Goal: Task Accomplishment & Management: Use online tool/utility

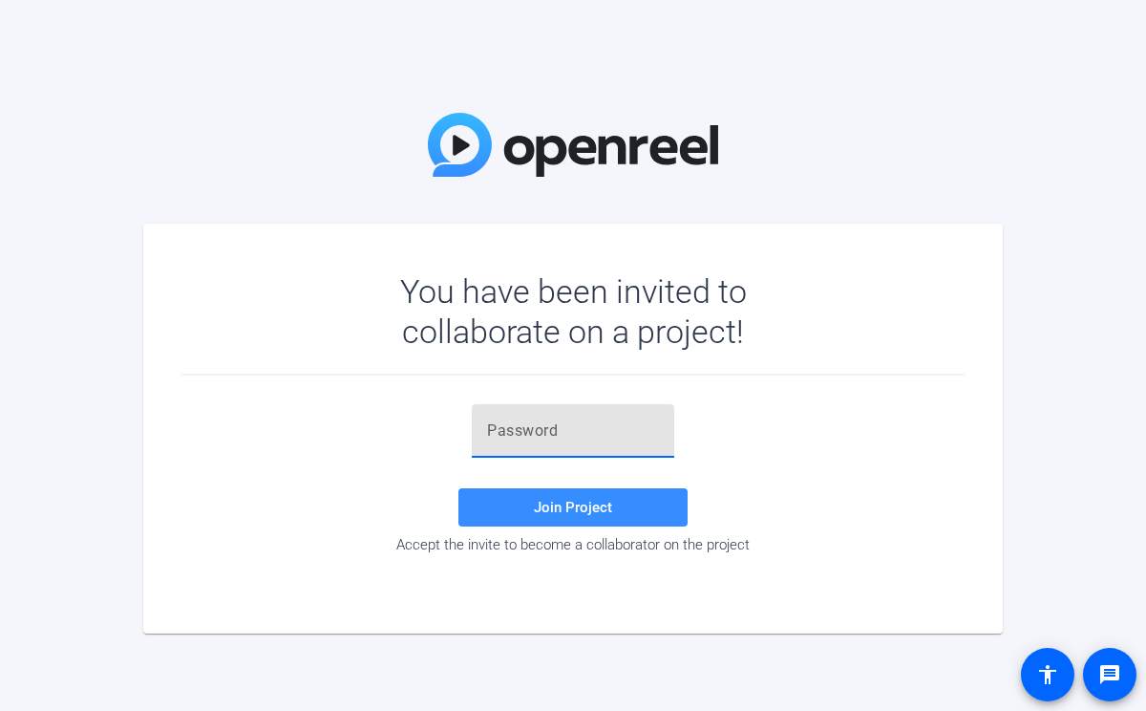
click at [560, 428] on input "text" at bounding box center [573, 430] width 172 height 23
paste input "vA++gi"
type input "vA++gi"
click at [559, 495] on span at bounding box center [572, 507] width 229 height 46
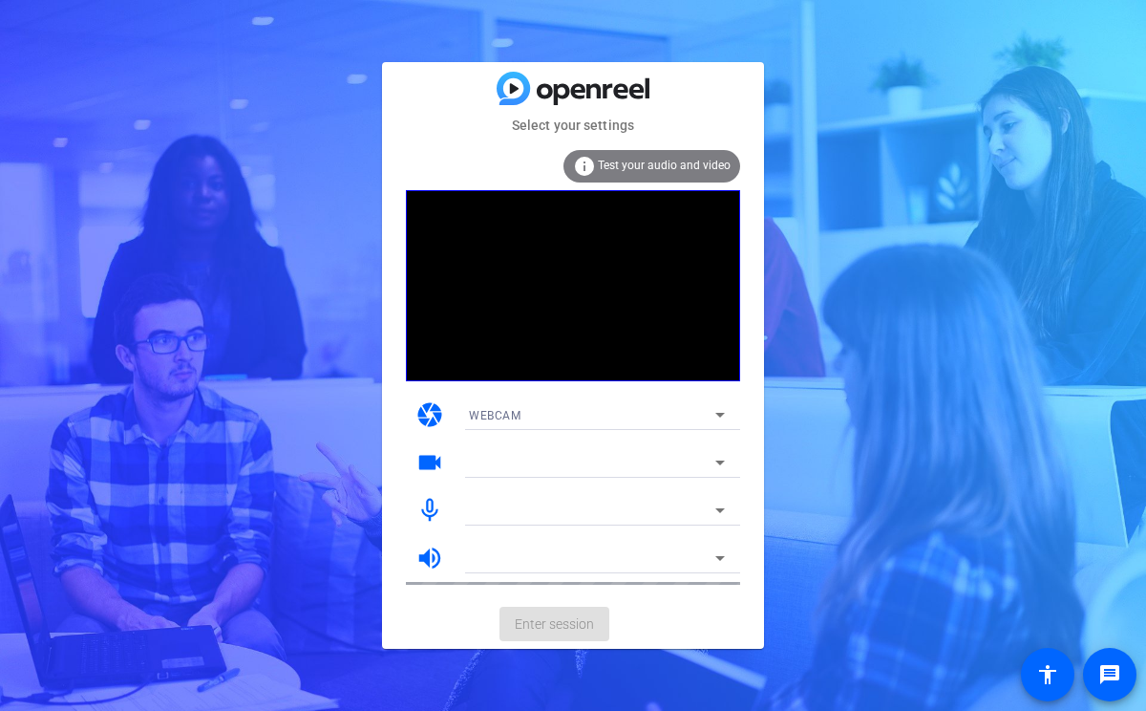
click at [718, 506] on icon at bounding box center [720, 510] width 23 height 23
click at [666, 160] on span "Test your audio and video" at bounding box center [664, 165] width 133 height 13
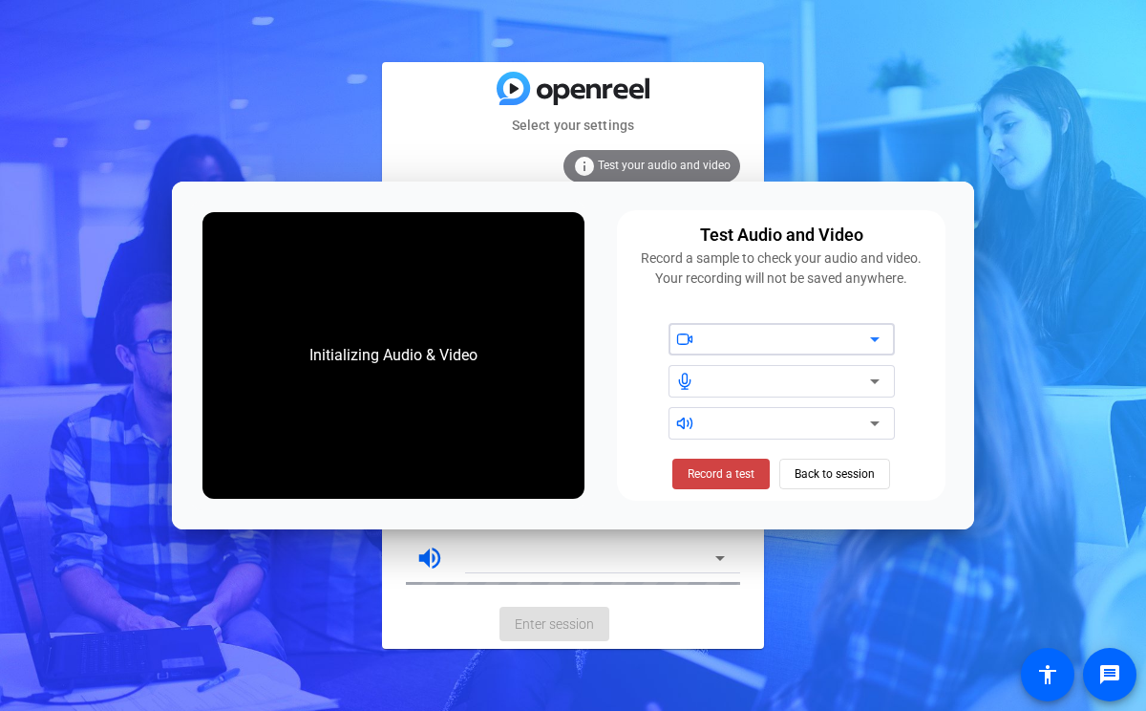
click at [871, 383] on icon at bounding box center [874, 381] width 23 height 23
click at [848, 461] on span "Back to session" at bounding box center [835, 474] width 80 height 36
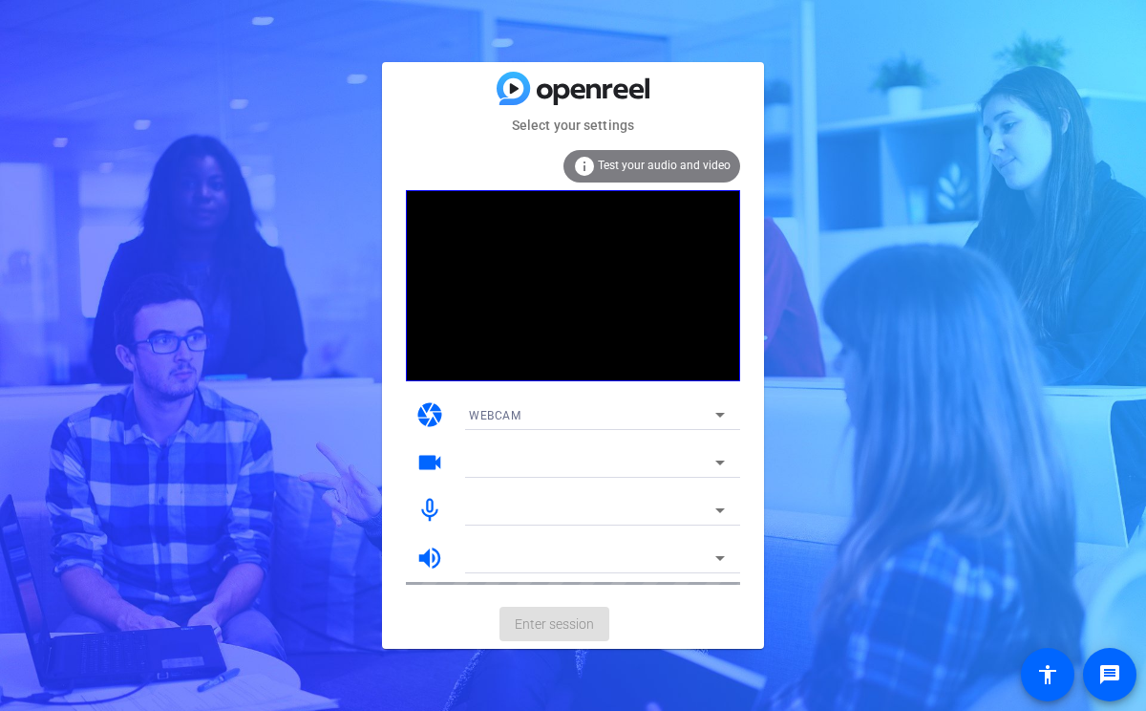
click at [581, 532] on div at bounding box center [597, 535] width 287 height 21
click at [685, 155] on div "info Test your audio and video" at bounding box center [651, 166] width 177 height 32
click at [598, 169] on div "info Test your audio and video" at bounding box center [651, 166] width 177 height 32
click at [585, 163] on mat-icon "info" at bounding box center [584, 166] width 23 height 23
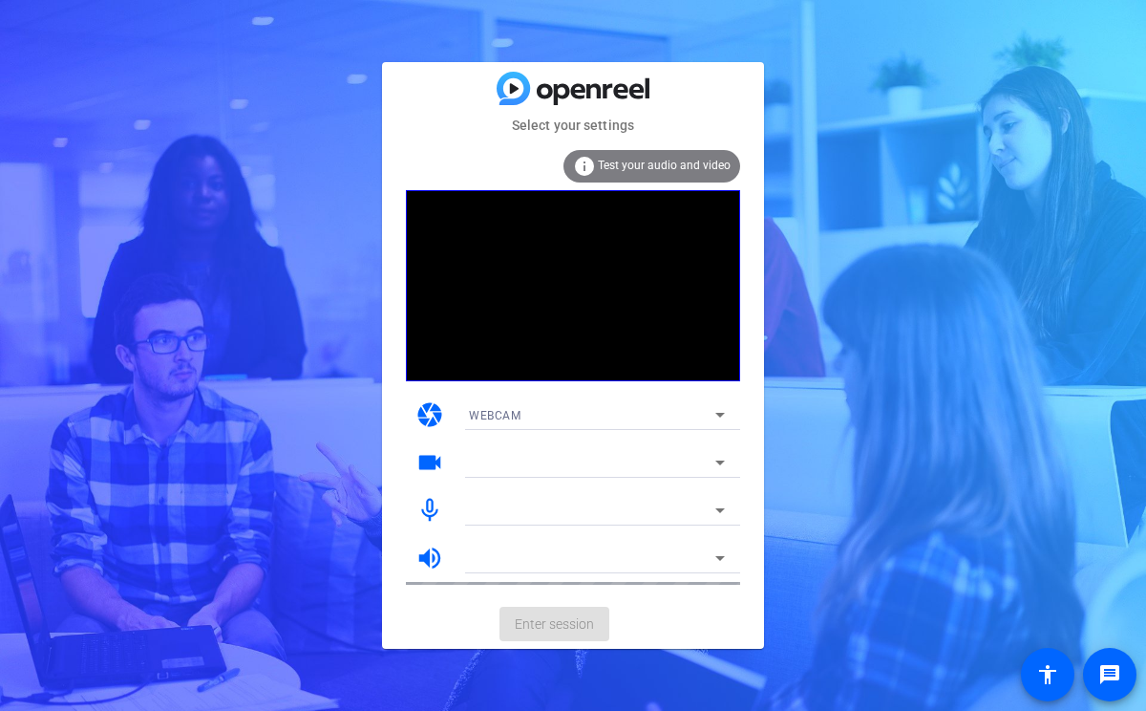
click at [584, 163] on mat-icon "info" at bounding box center [584, 166] width 23 height 23
click at [665, 163] on span "Test your audio and video" at bounding box center [664, 165] width 133 height 13
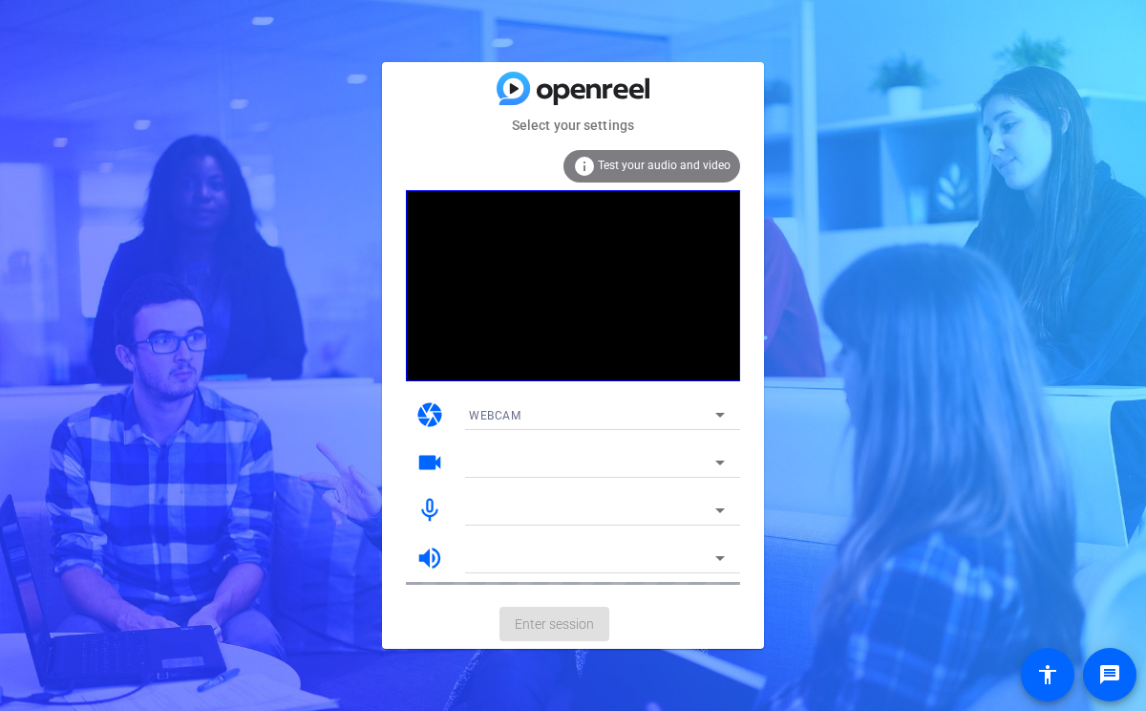
click at [585, 166] on mat-icon "info" at bounding box center [584, 166] width 23 height 23
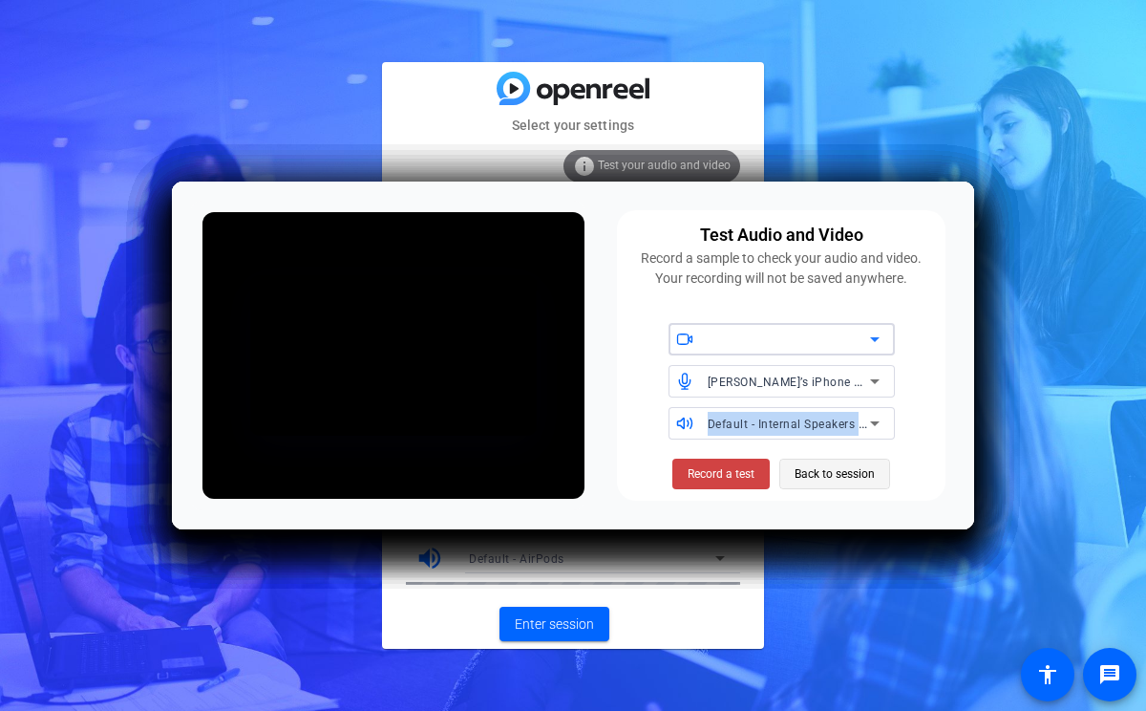
click at [819, 470] on span "Back to session" at bounding box center [835, 474] width 80 height 36
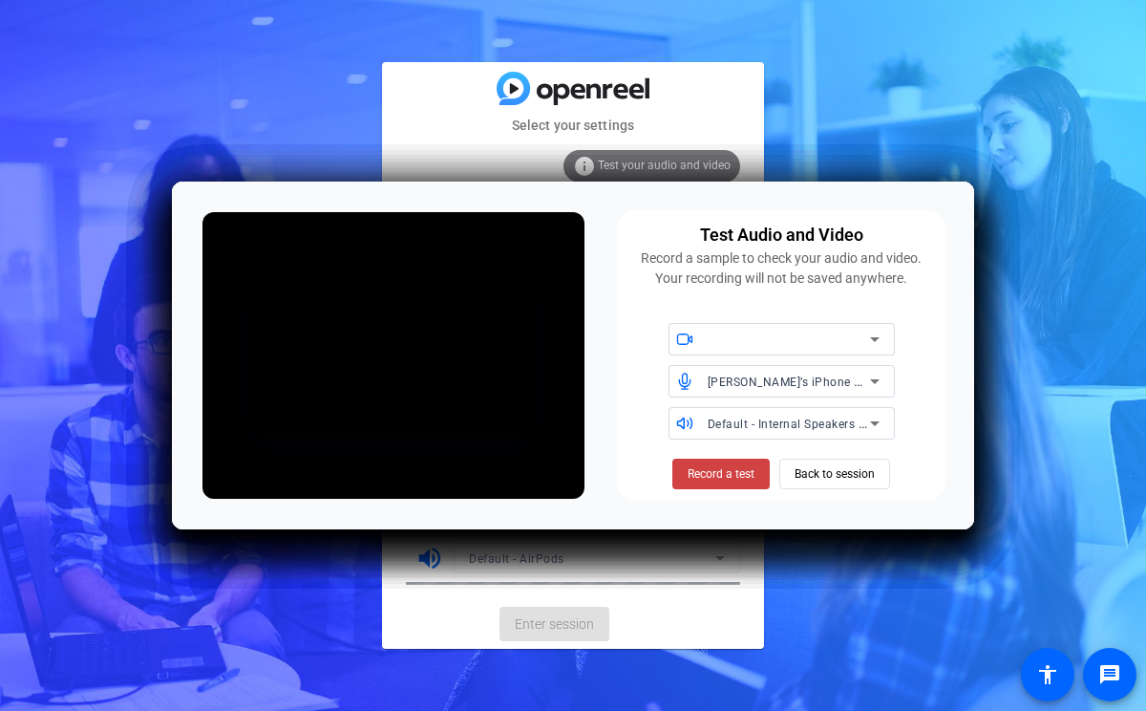
click at [819, 477] on span "Back to session" at bounding box center [835, 474] width 80 height 36
click at [758, 475] on span at bounding box center [720, 474] width 97 height 46
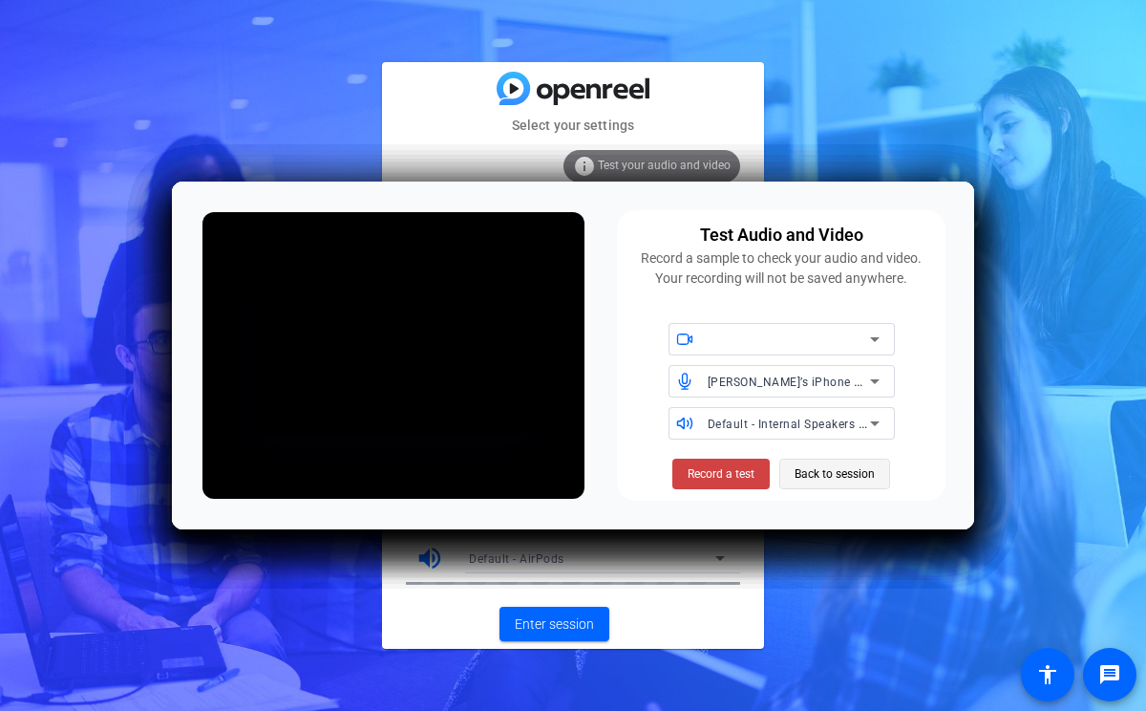
click at [821, 476] on span "Back to session" at bounding box center [835, 474] width 80 height 36
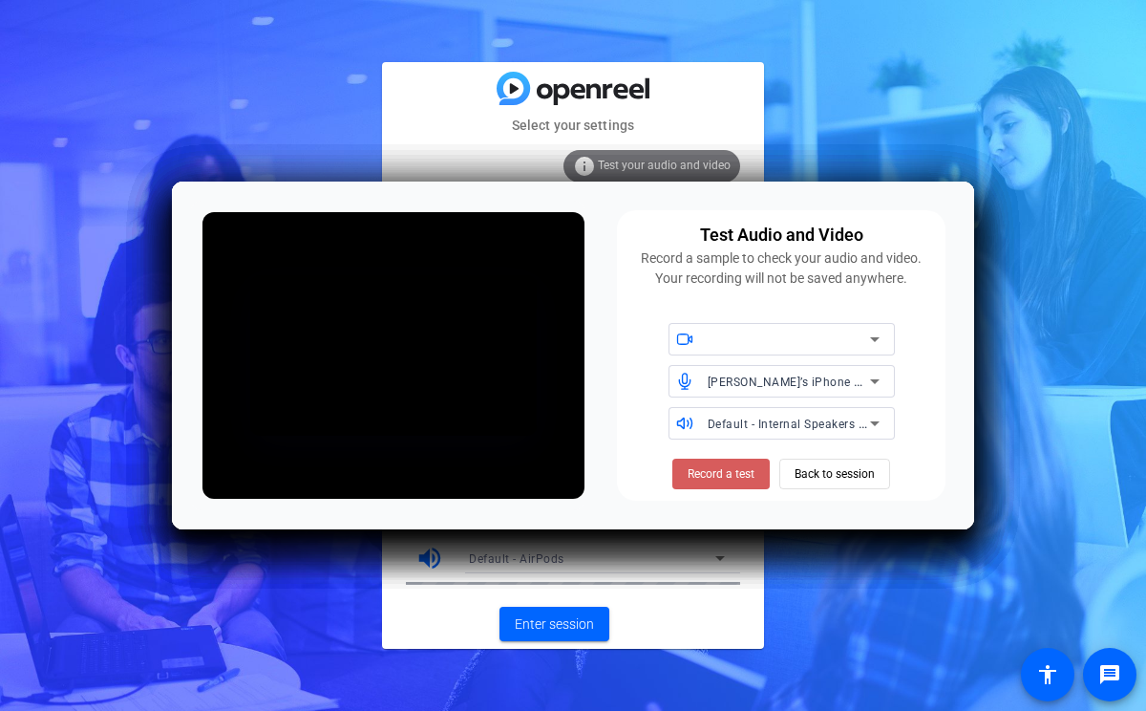
click at [749, 476] on span "Record a test" at bounding box center [721, 473] width 67 height 17
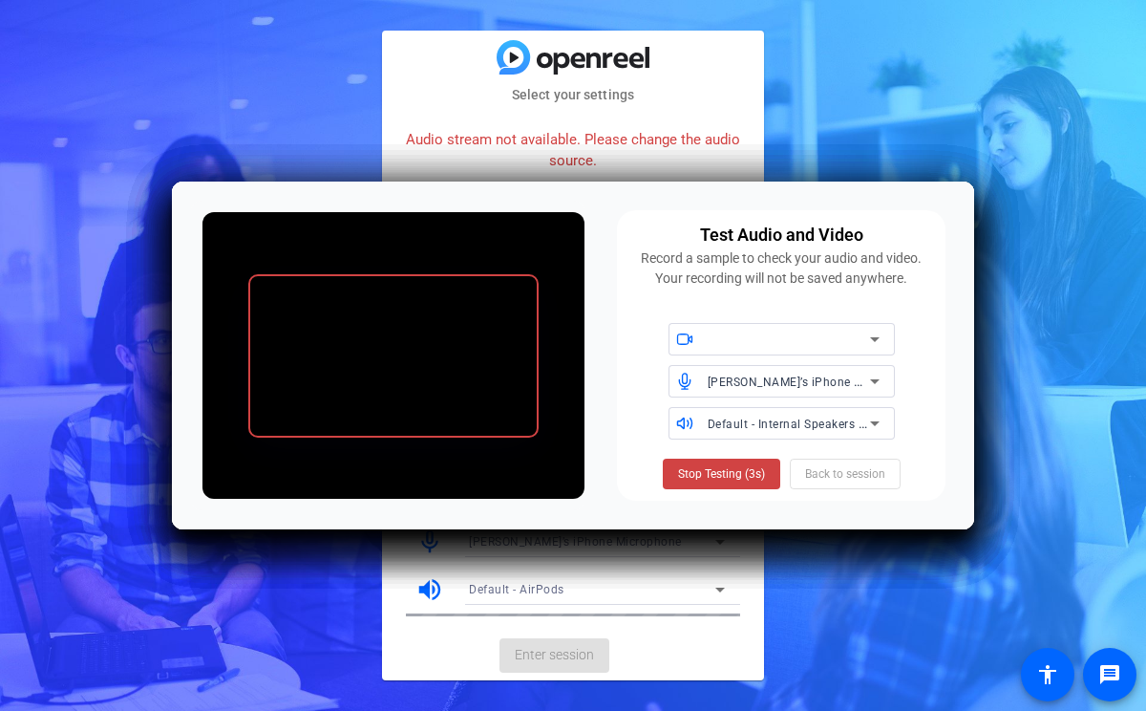
click at [807, 385] on span "[PERSON_NAME]’s iPhone Microphone" at bounding box center [814, 380] width 213 height 15
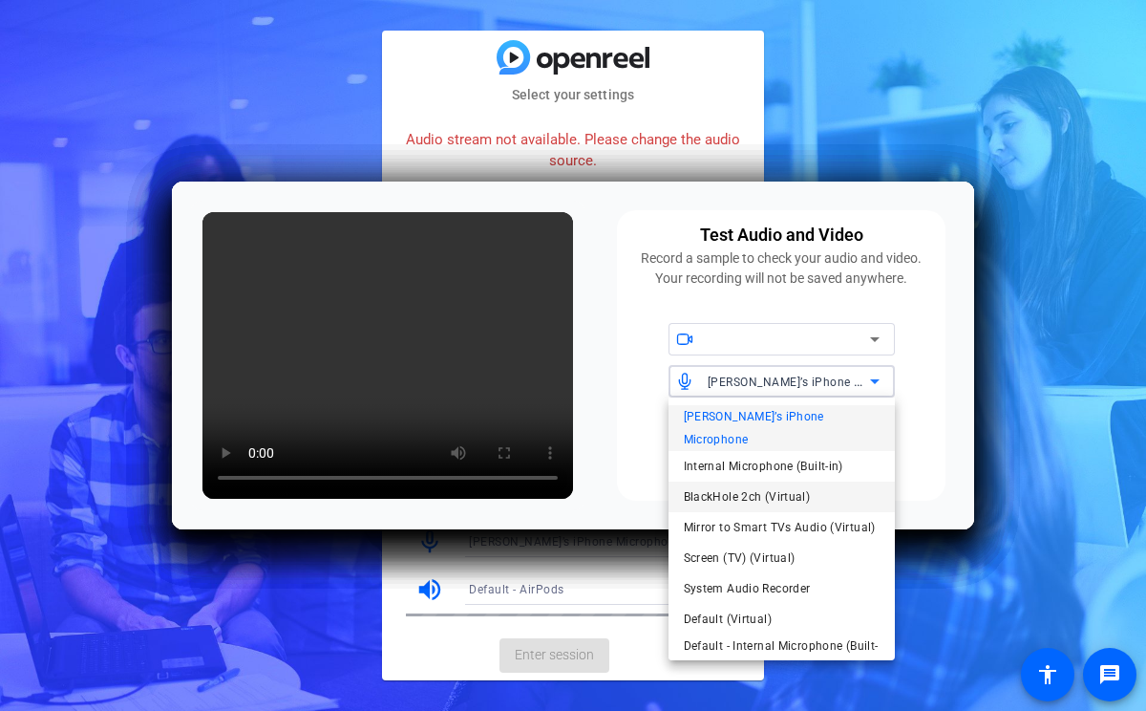
scroll to position [43, 0]
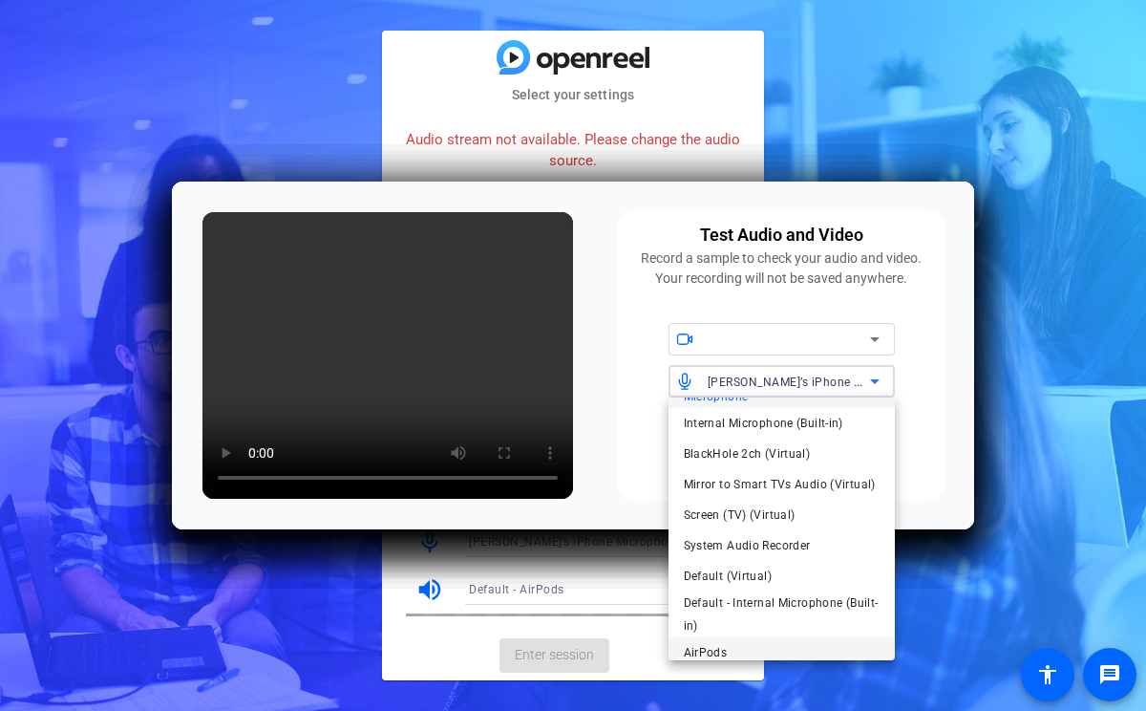
click at [711, 641] on span "AirPods" at bounding box center [706, 652] width 44 height 23
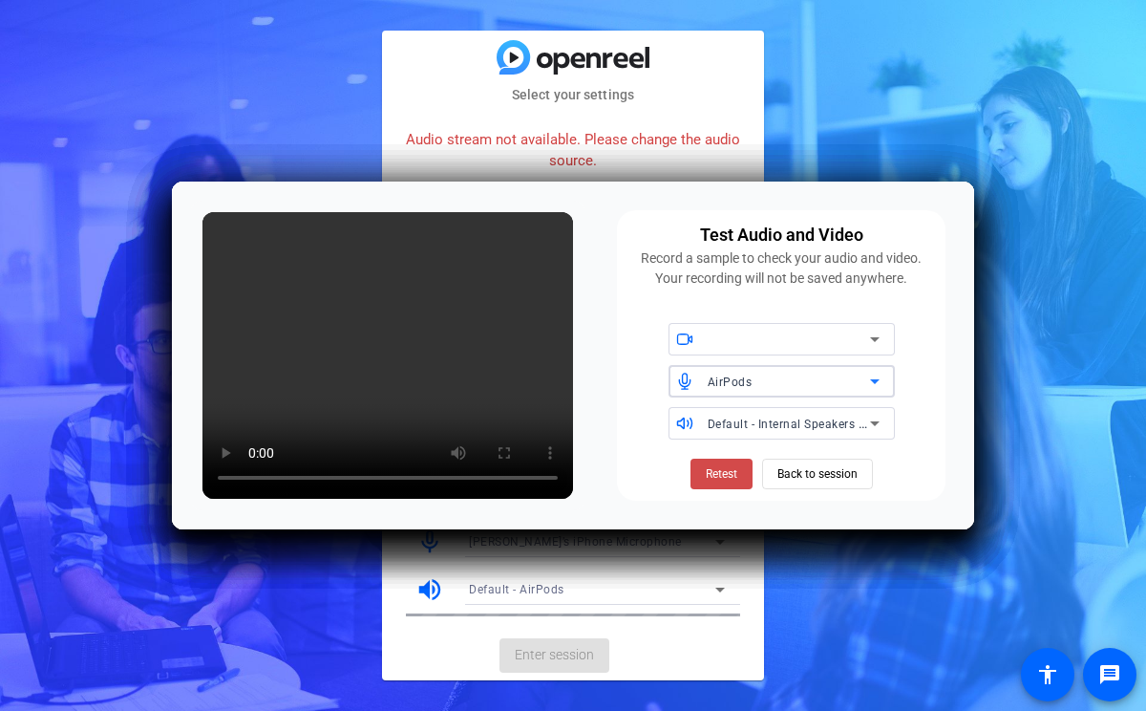
click at [725, 478] on span "Retest" at bounding box center [722, 473] width 32 height 17
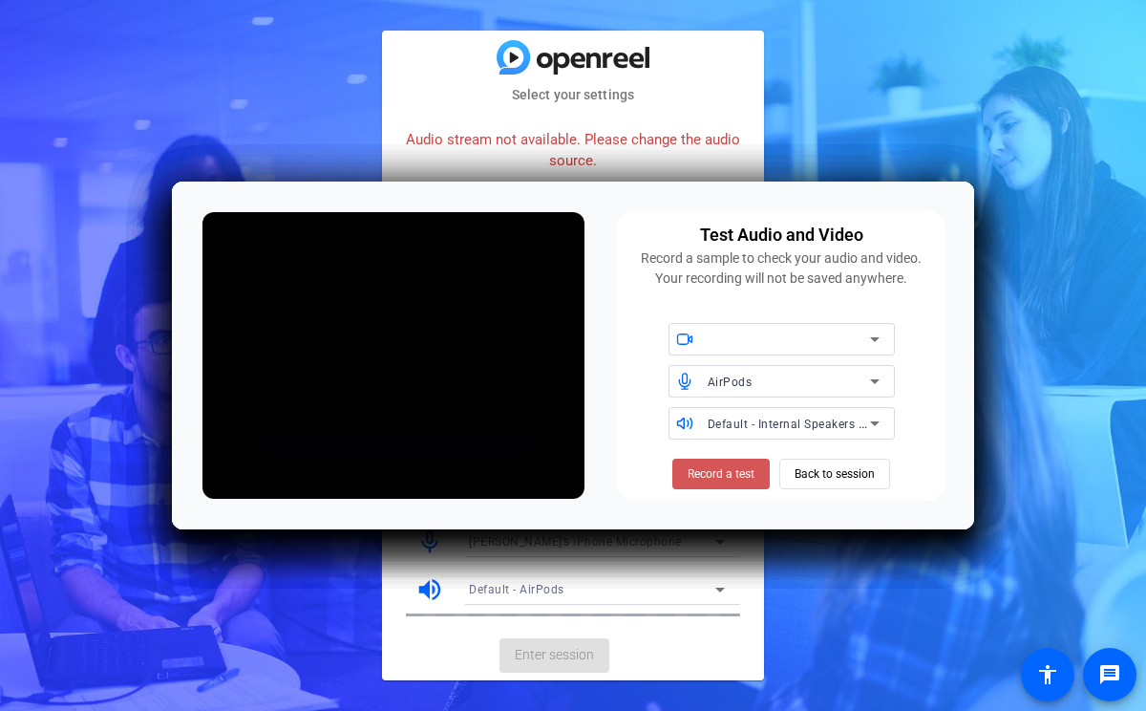
click at [725, 478] on span "Record a test" at bounding box center [721, 473] width 67 height 17
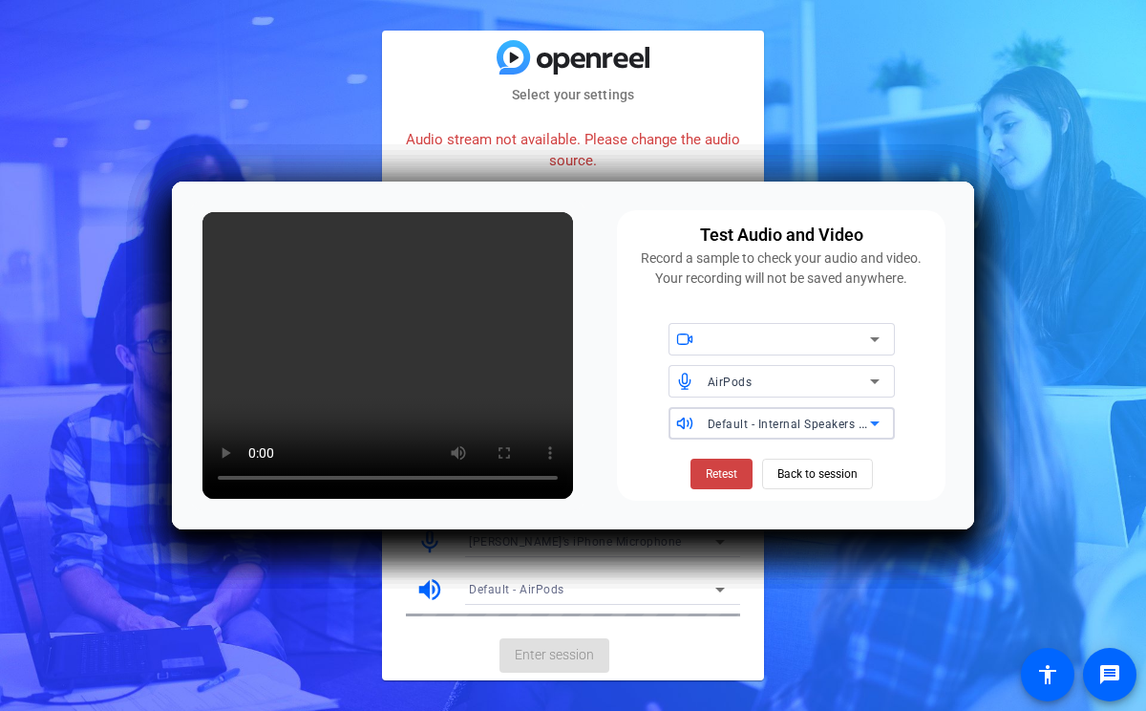
click at [763, 415] on div "Default - Internal Speakers (Built-in)" at bounding box center [789, 424] width 162 height 24
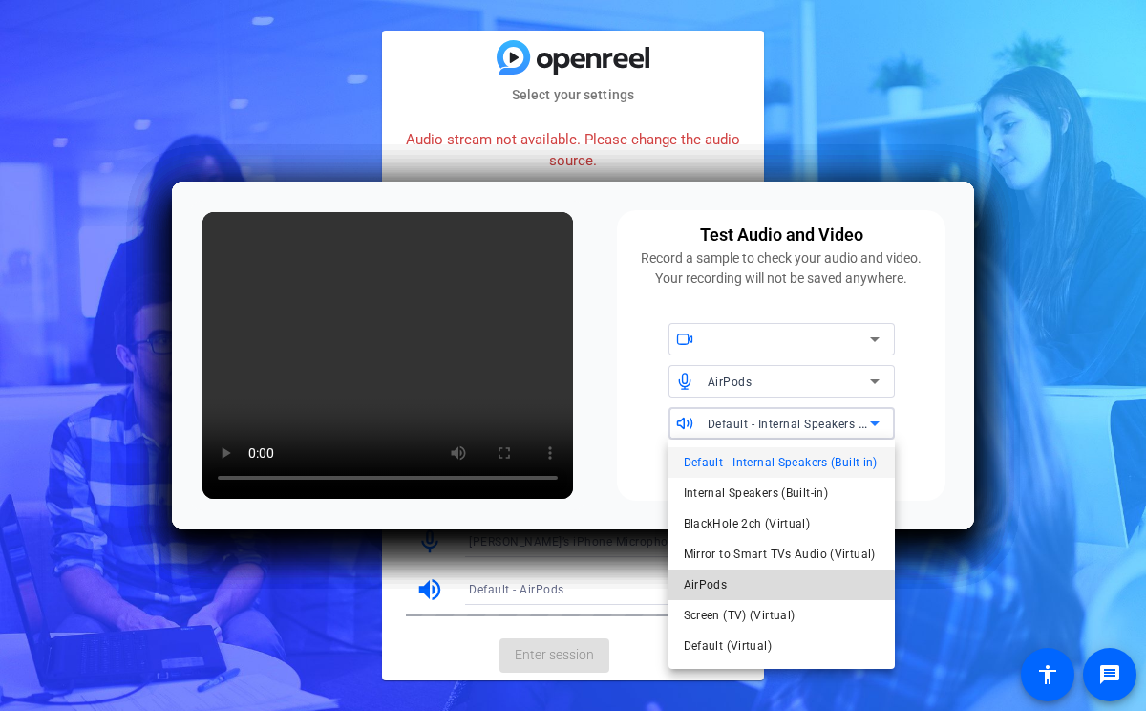
click at [736, 589] on mat-option "AirPods" at bounding box center [782, 584] width 226 height 31
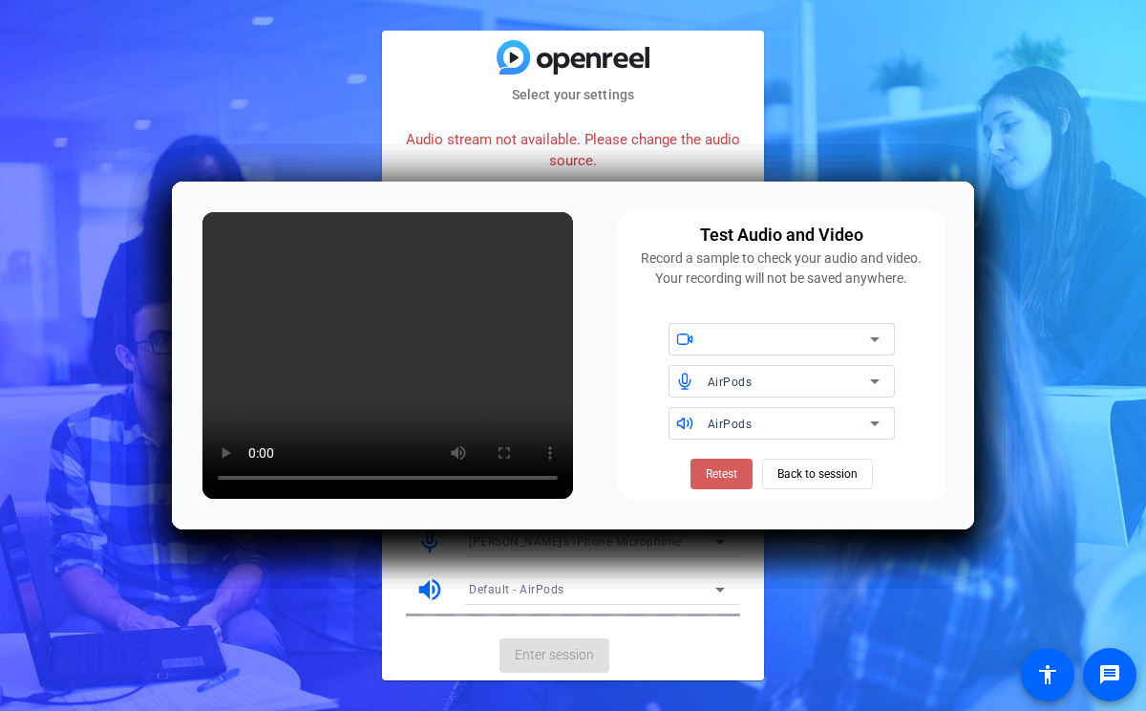
click at [735, 472] on span "Retest" at bounding box center [722, 473] width 32 height 17
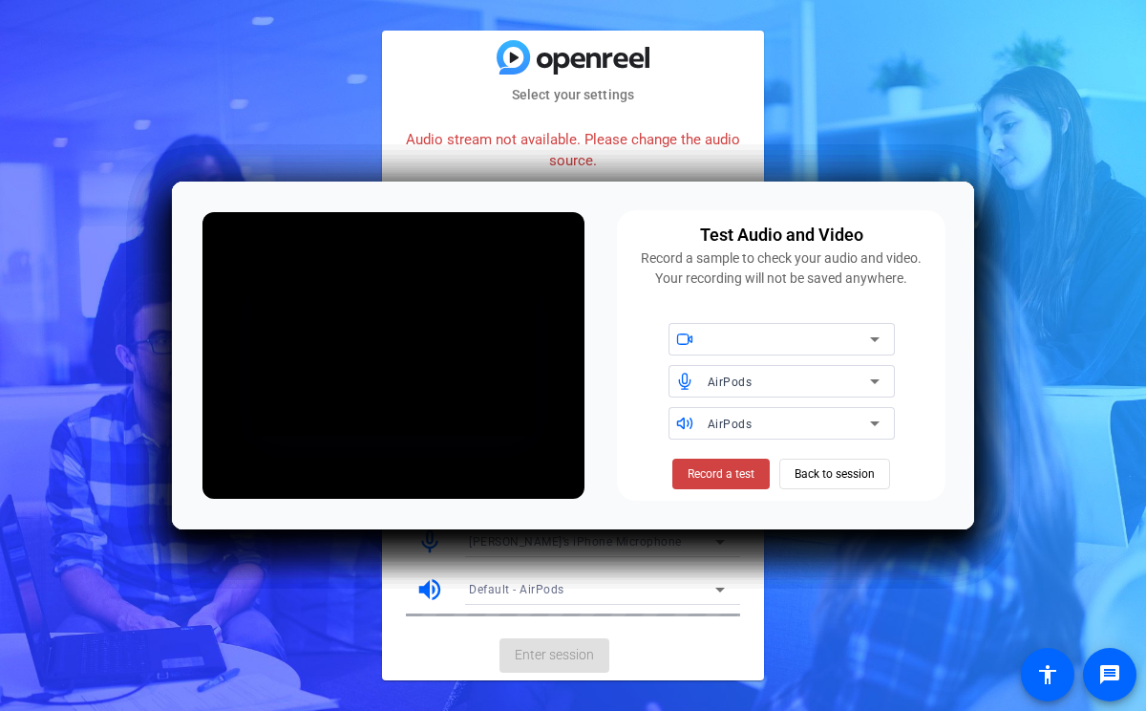
click at [735, 472] on span "Record a test" at bounding box center [721, 473] width 67 height 17
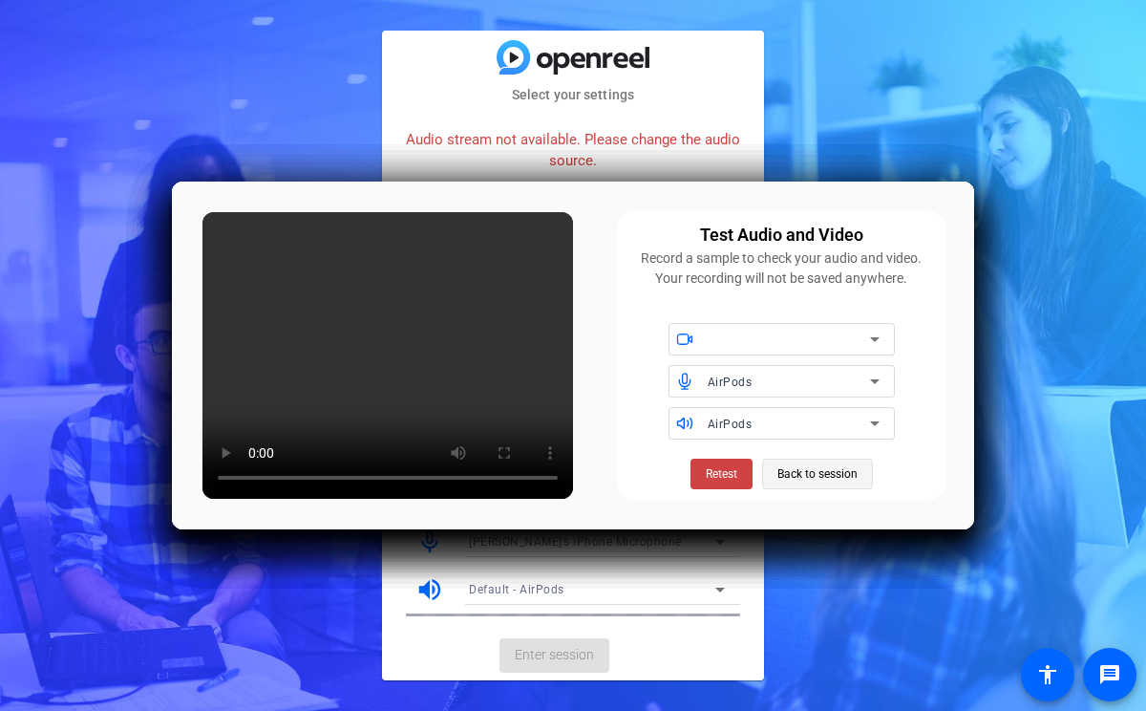
click at [833, 480] on span "Back to session" at bounding box center [817, 474] width 80 height 36
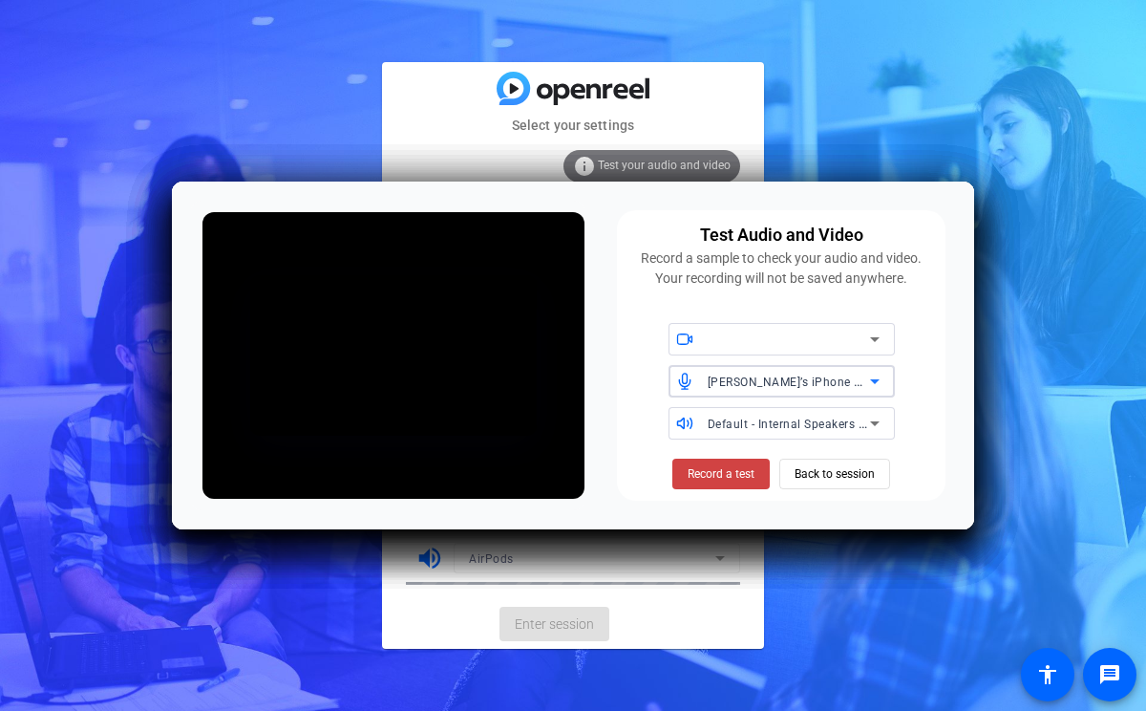
click at [825, 381] on span "[PERSON_NAME]’s iPhone Microphone" at bounding box center [814, 380] width 213 height 15
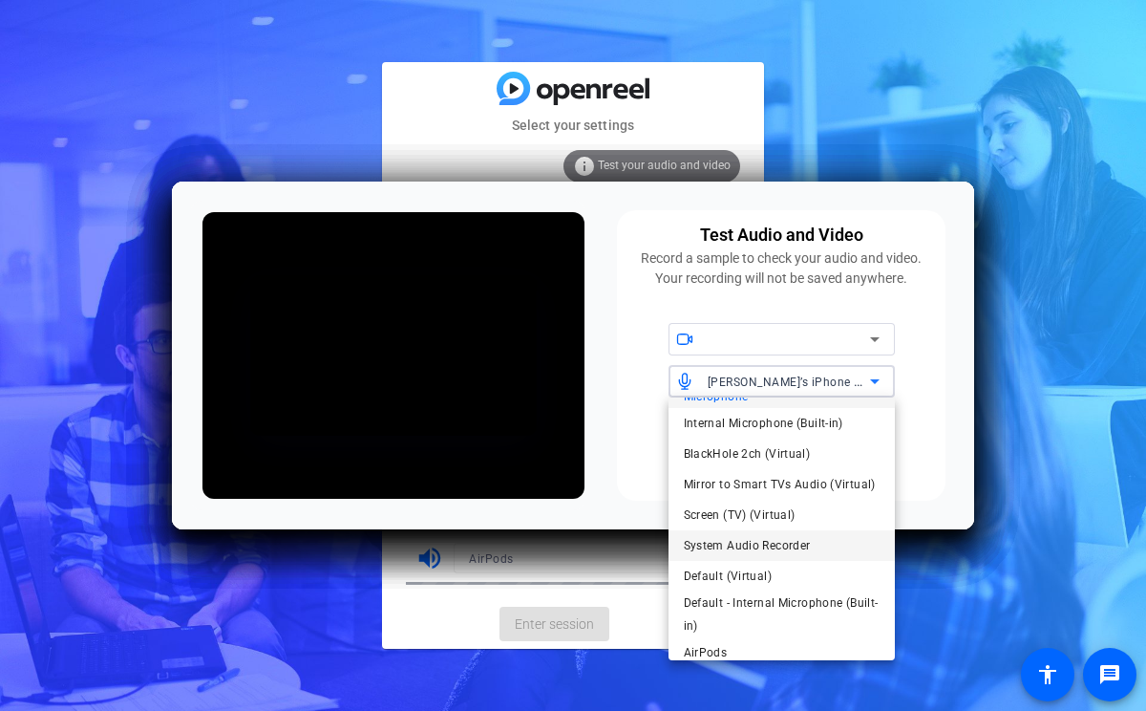
scroll to position [40, 0]
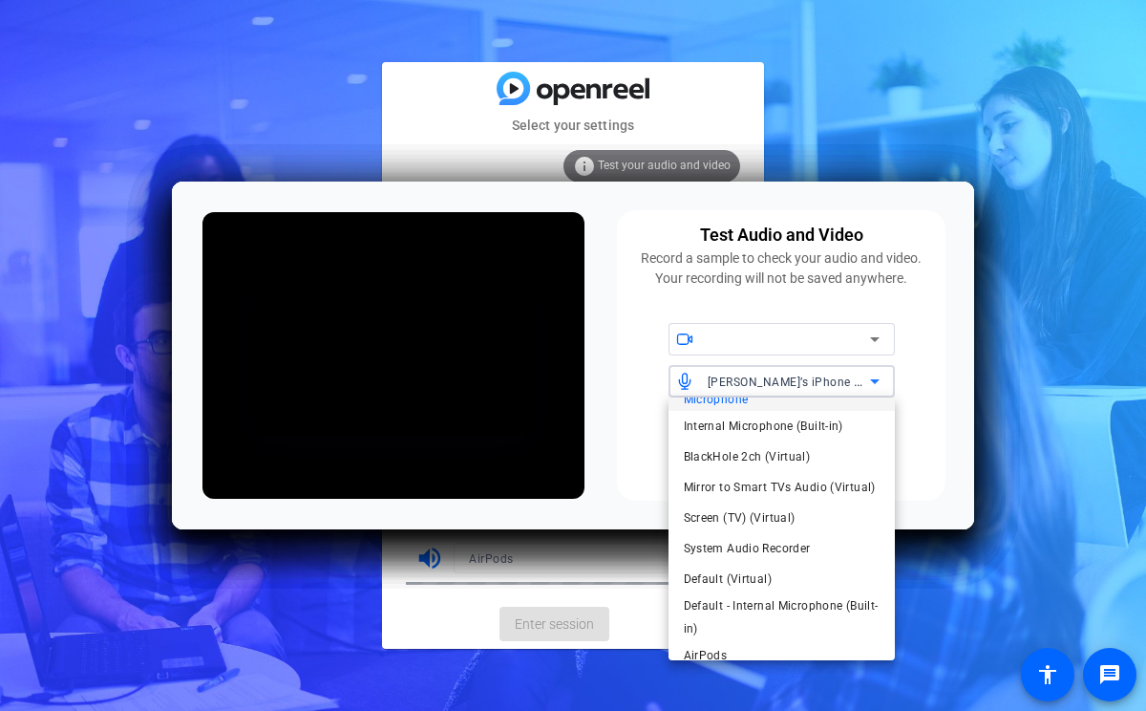
click at [723, 644] on span "AirPods" at bounding box center [706, 655] width 44 height 23
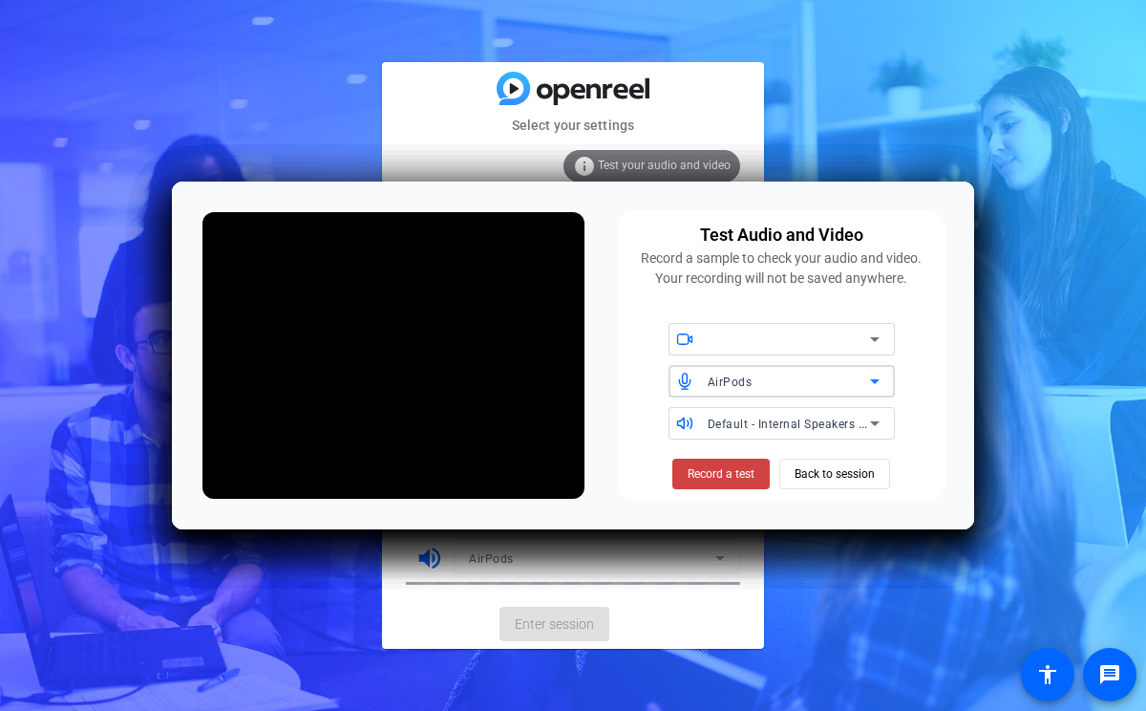
click at [853, 343] on div at bounding box center [789, 339] width 162 height 23
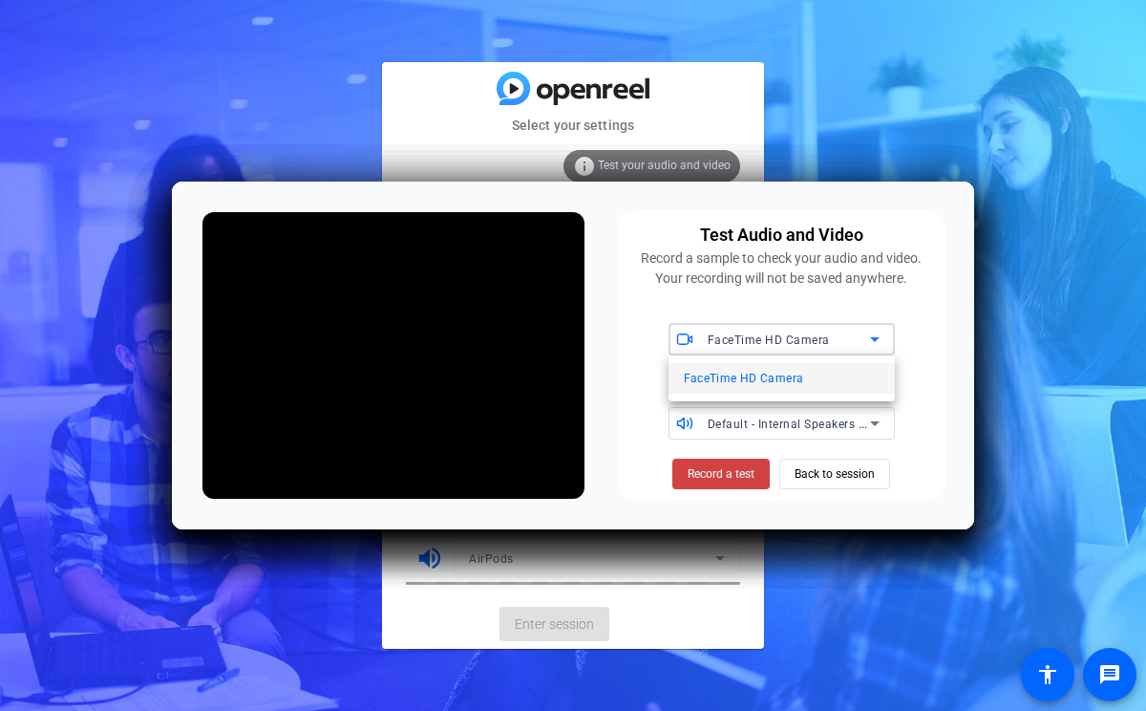
click at [821, 379] on mat-option "FaceTime HD Camera" at bounding box center [782, 378] width 226 height 31
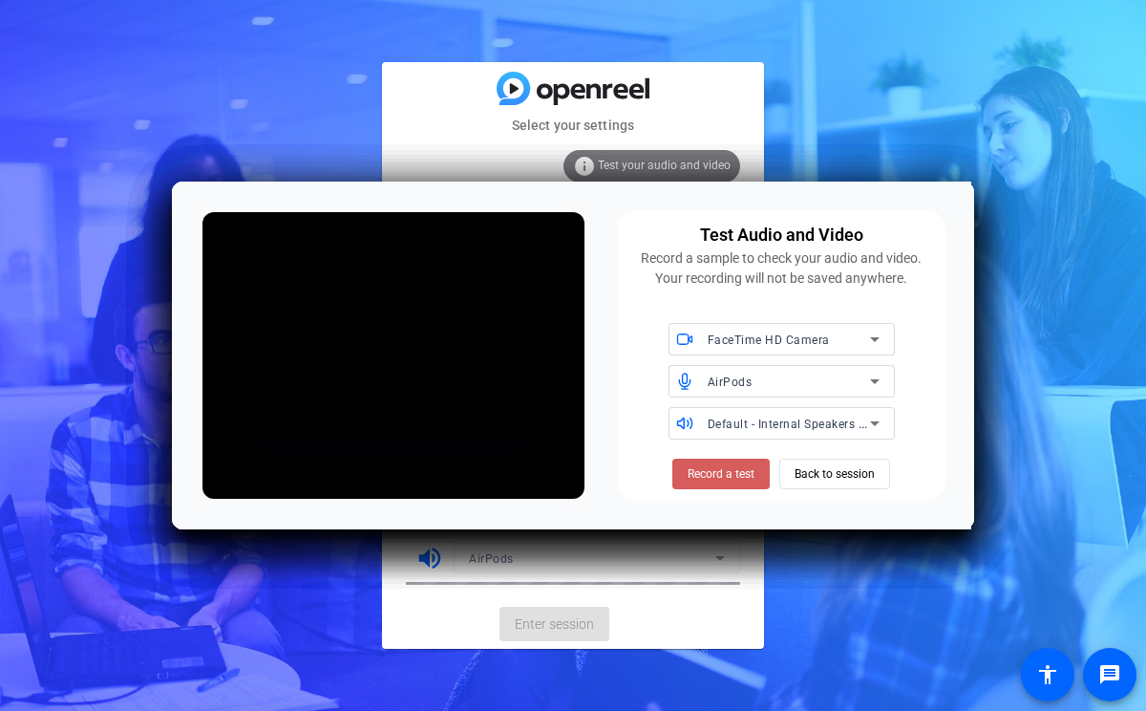
click at [725, 469] on span "Record a test" at bounding box center [721, 473] width 67 height 17
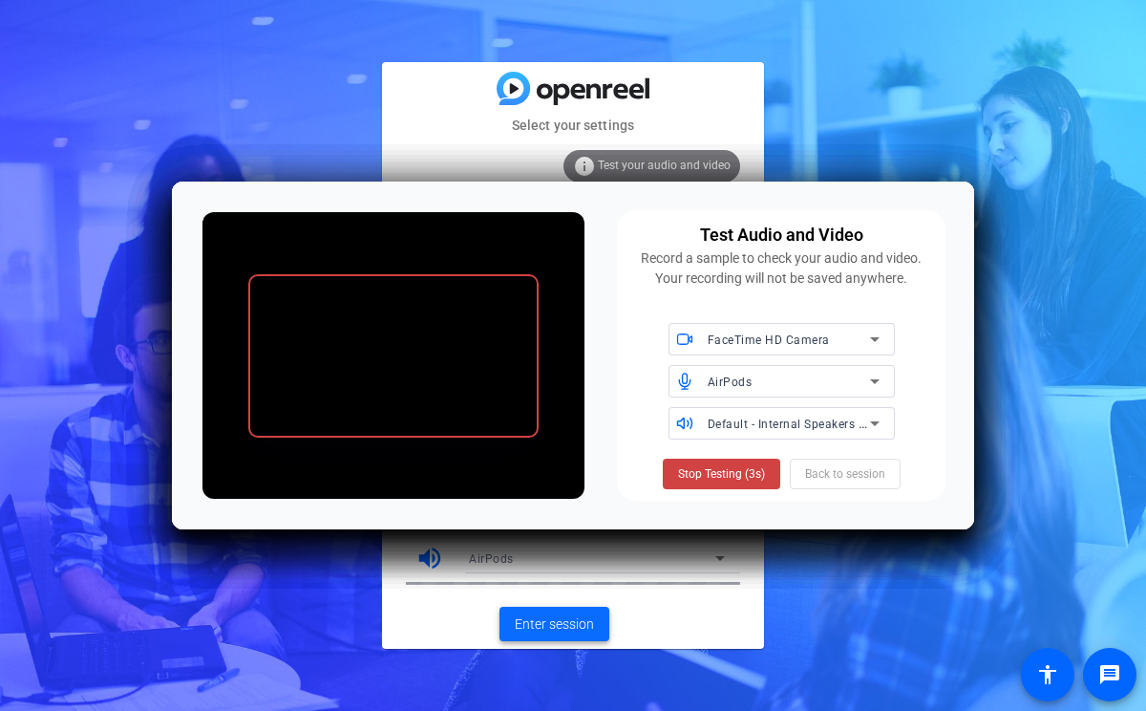
click at [569, 623] on span "Enter session" at bounding box center [554, 624] width 79 height 20
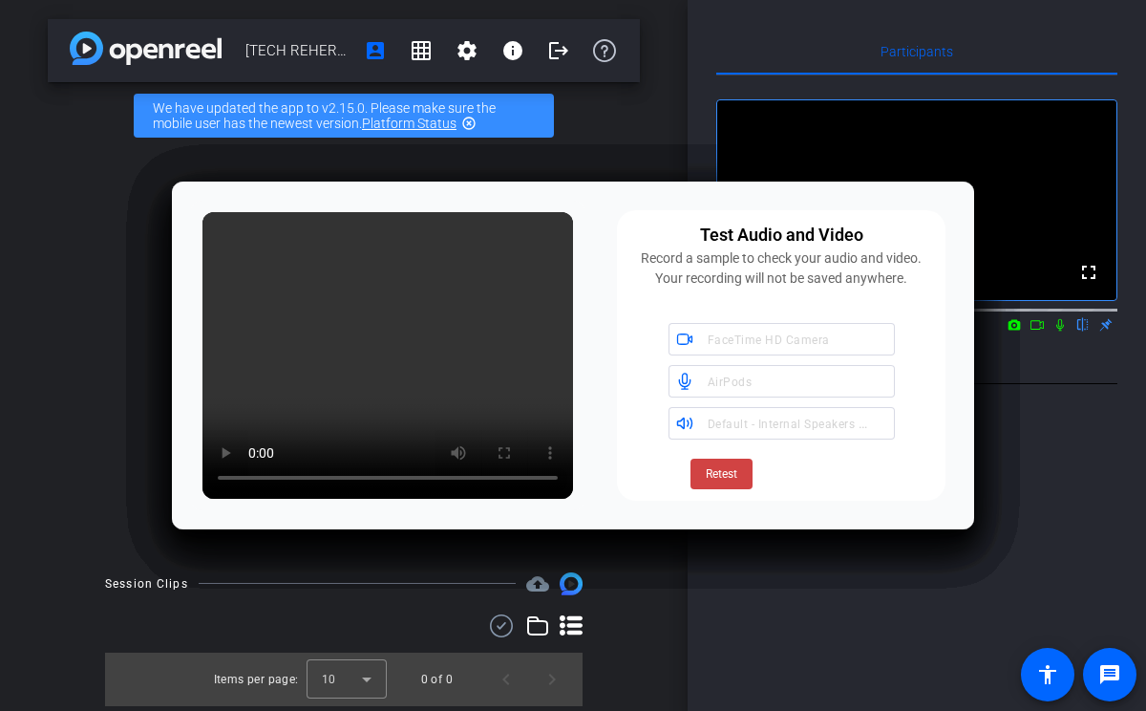
drag, startPoint x: 549, startPoint y: 223, endPoint x: 794, endPoint y: 207, distance: 245.0
click at [795, 207] on div "Test Audio and Video Record a sample to check your audio and video. Your record…" at bounding box center [573, 355] width 802 height 348
drag, startPoint x: 570, startPoint y: 290, endPoint x: 572, endPoint y: 308, distance: 17.3
click at [572, 311] on div at bounding box center [387, 355] width 393 height 309
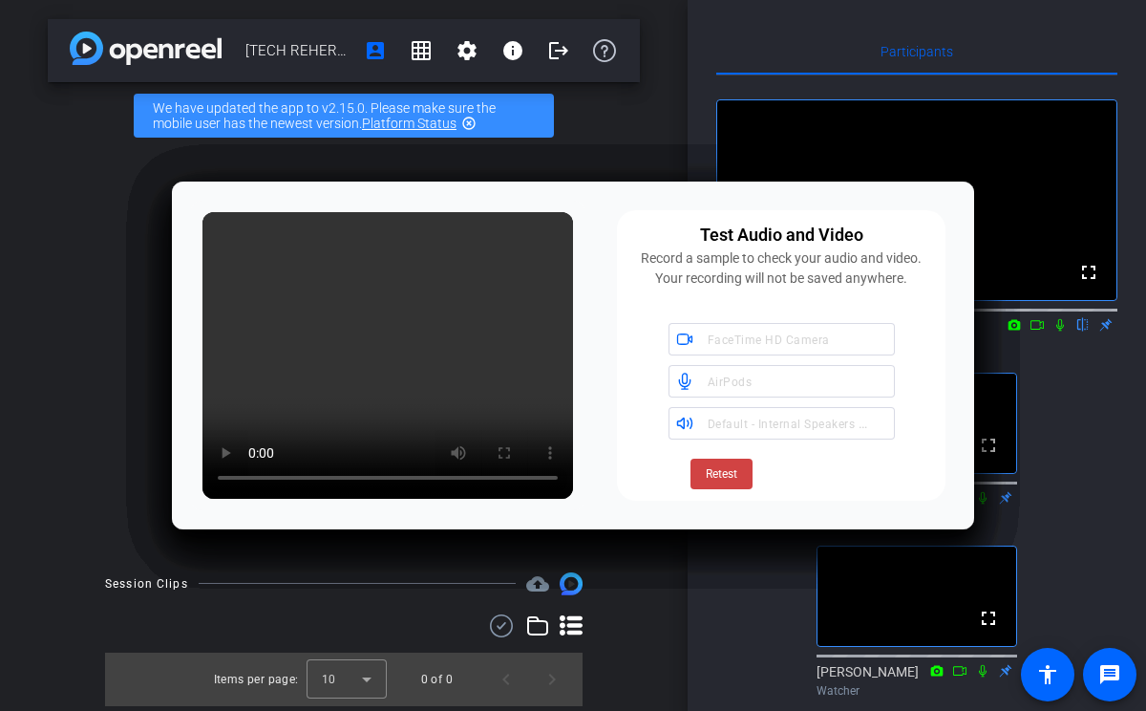
click at [618, 229] on div "Test Audio and Video Record a sample to check your audio and video. Your record…" at bounding box center [781, 355] width 329 height 290
click at [719, 459] on span at bounding box center [721, 474] width 62 height 46
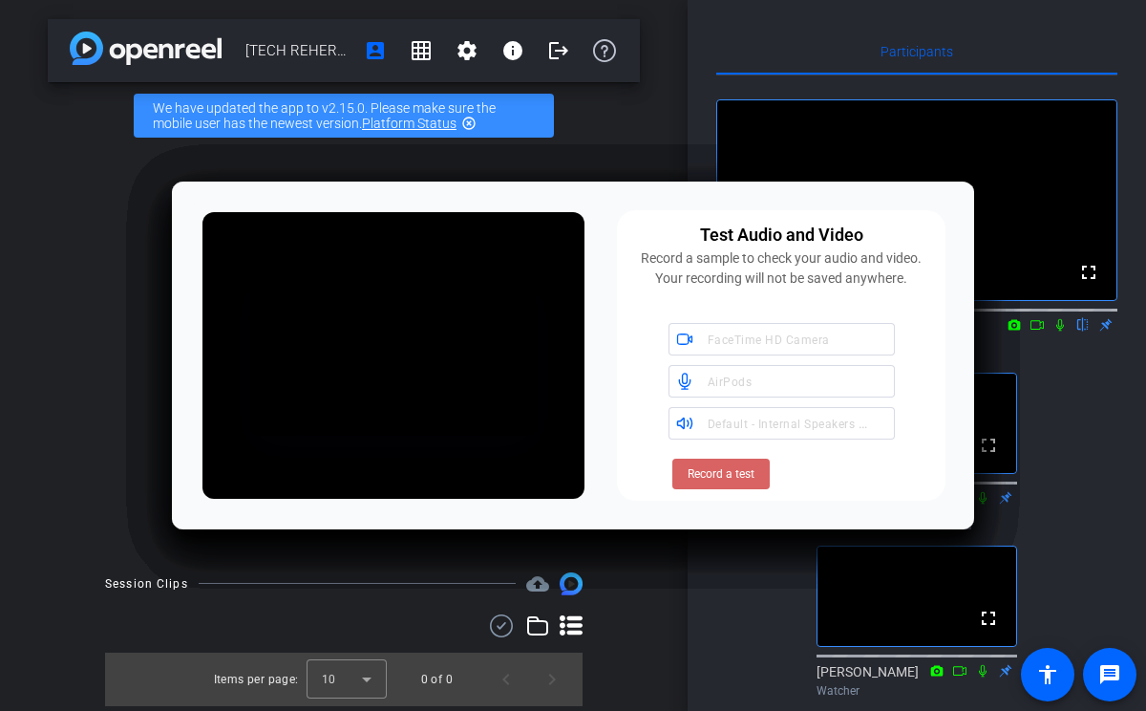
click at [729, 478] on span "Record a test" at bounding box center [721, 473] width 67 height 17
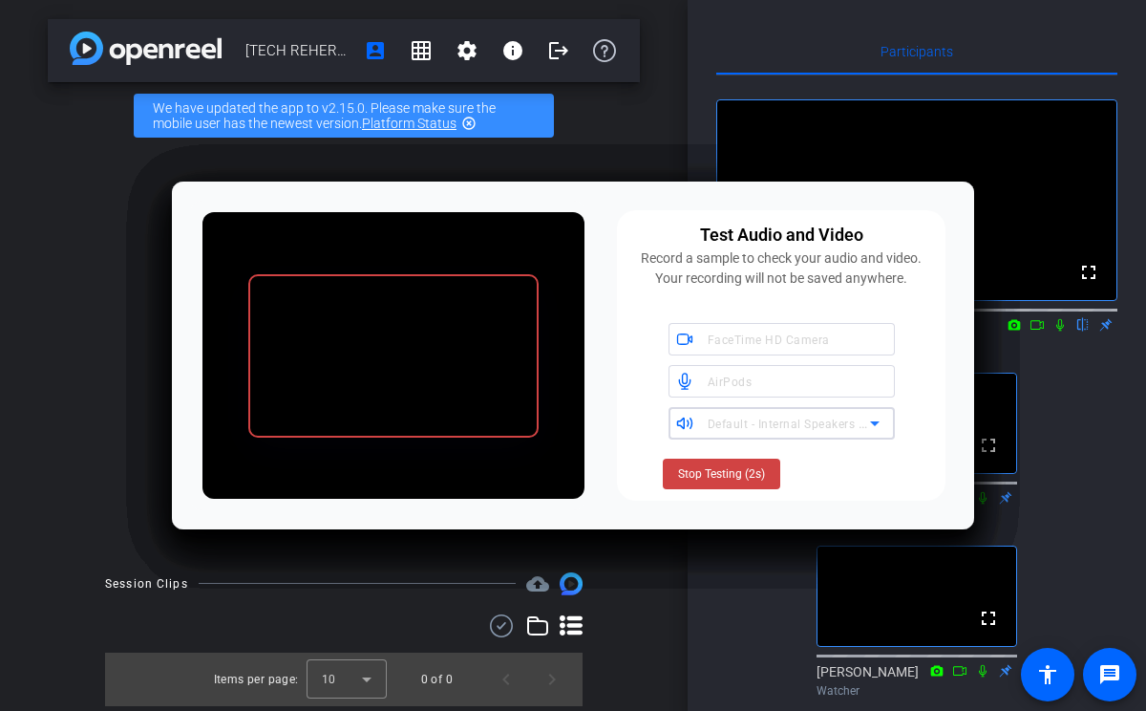
click at [746, 418] on span "Default - Internal Speakers (Built-in)" at bounding box center [807, 422] width 199 height 15
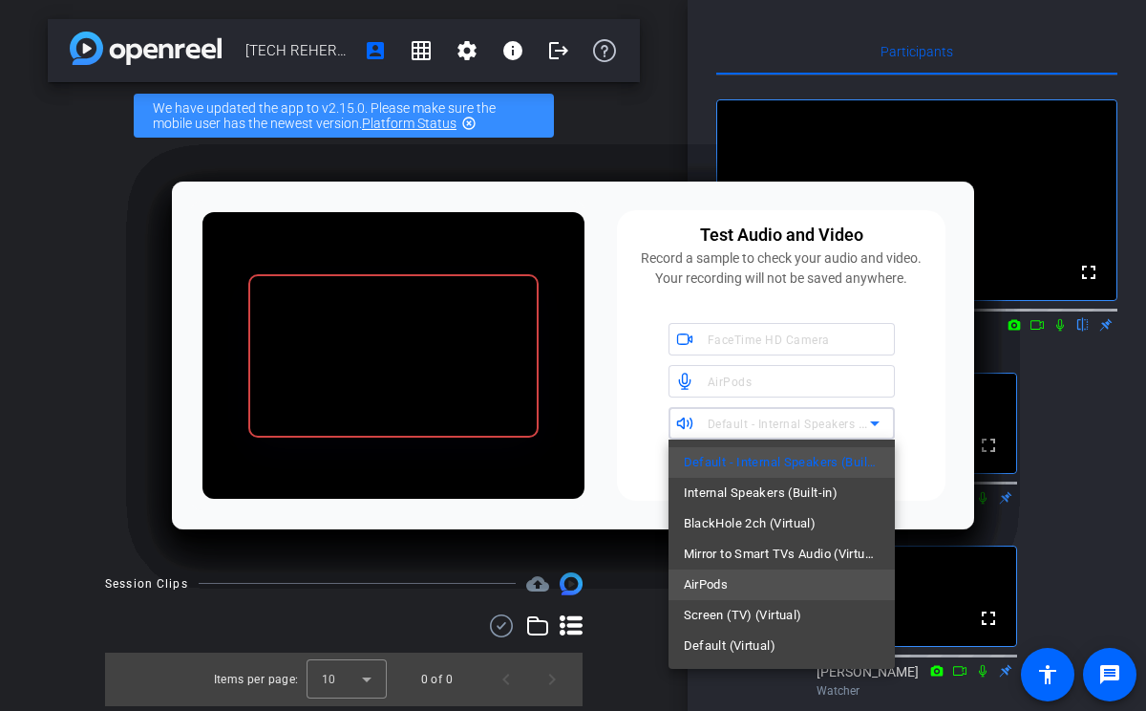
click at [746, 584] on mat-option "AirPods" at bounding box center [782, 584] width 226 height 31
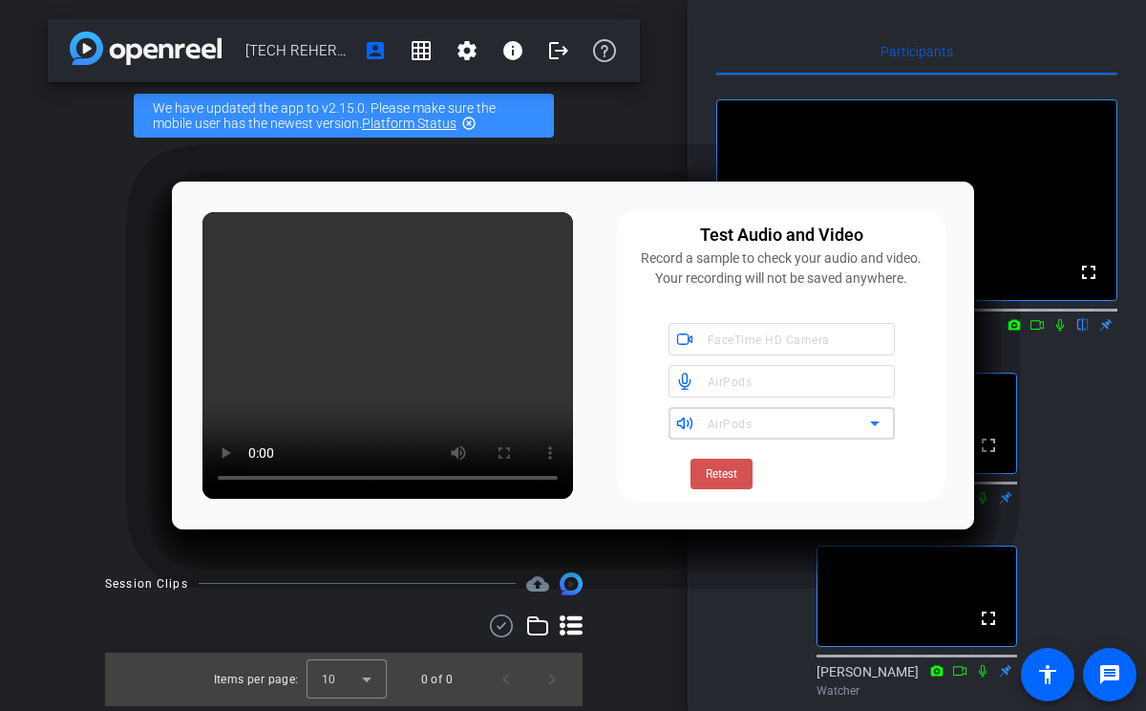
click at [726, 473] on span "Retest" at bounding box center [722, 473] width 32 height 17
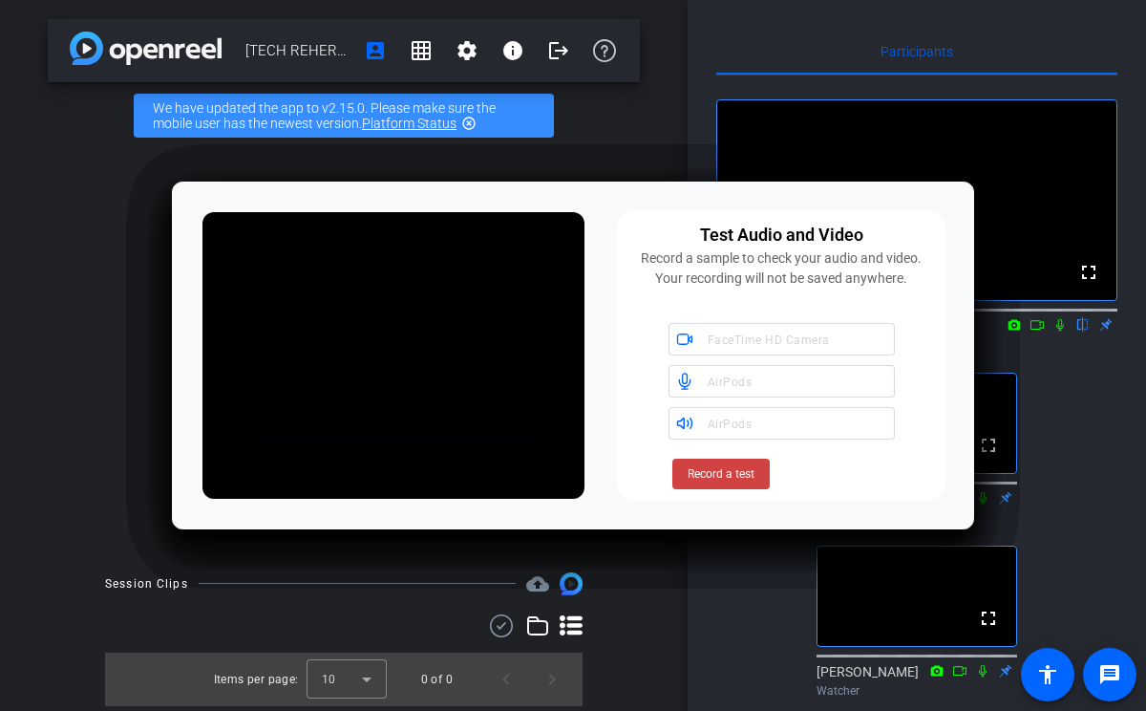
click at [726, 473] on span "Record a test" at bounding box center [721, 473] width 67 height 17
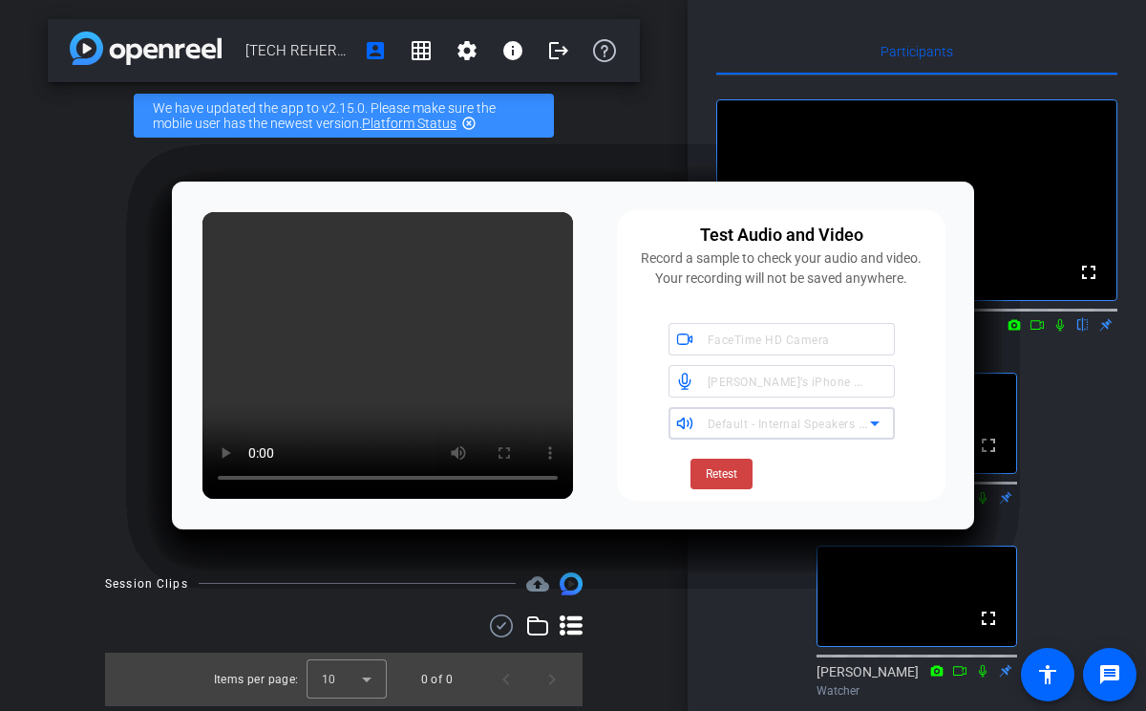
click at [752, 420] on span "Default - Internal Speakers (Built-in)" at bounding box center [807, 422] width 199 height 15
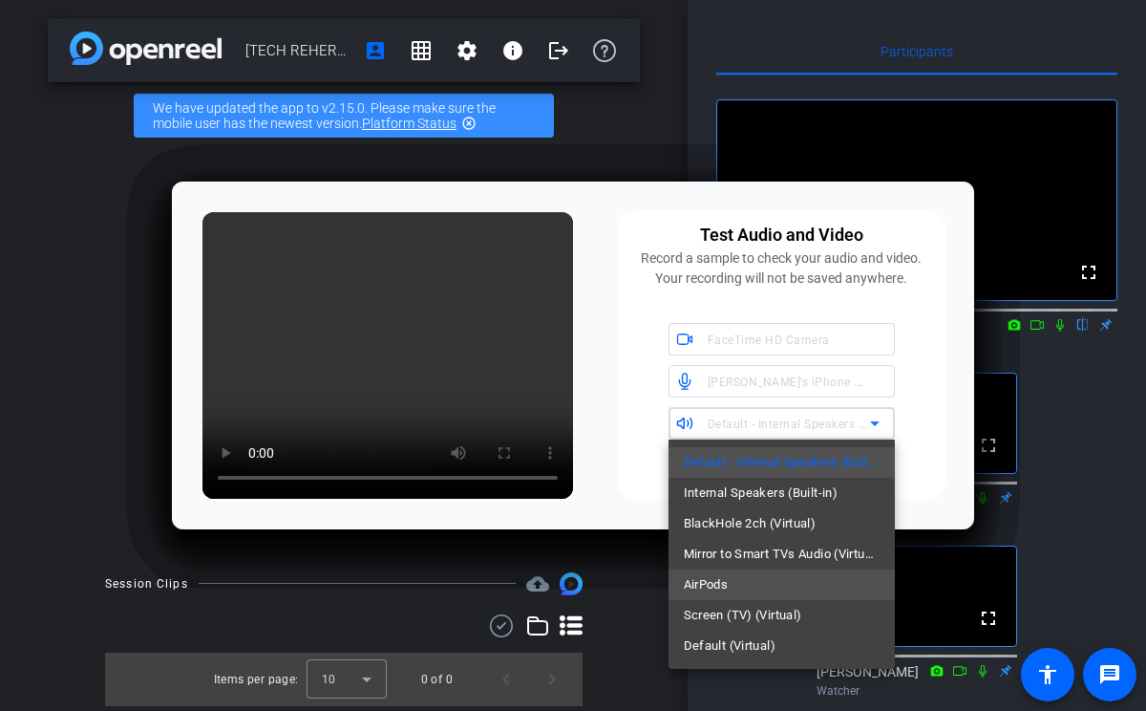
click at [724, 586] on span "AirPods" at bounding box center [706, 584] width 45 height 23
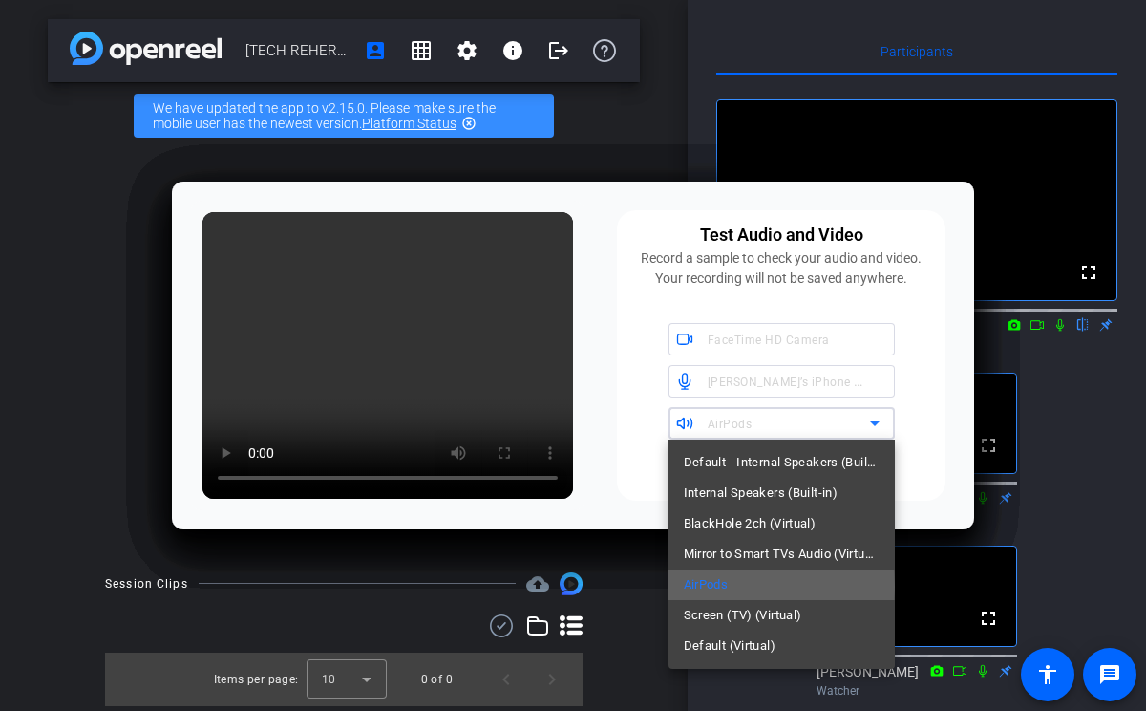
click at [742, 474] on span at bounding box center [721, 474] width 62 height 46
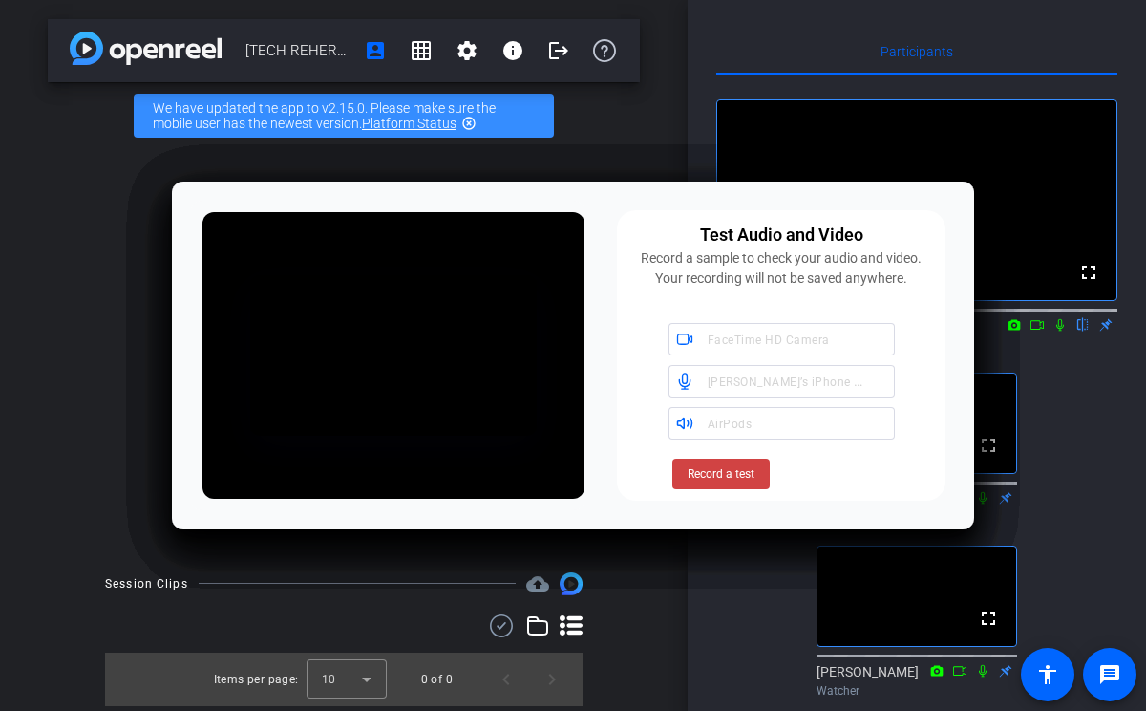
click at [742, 474] on span "Record a test" at bounding box center [721, 473] width 67 height 17
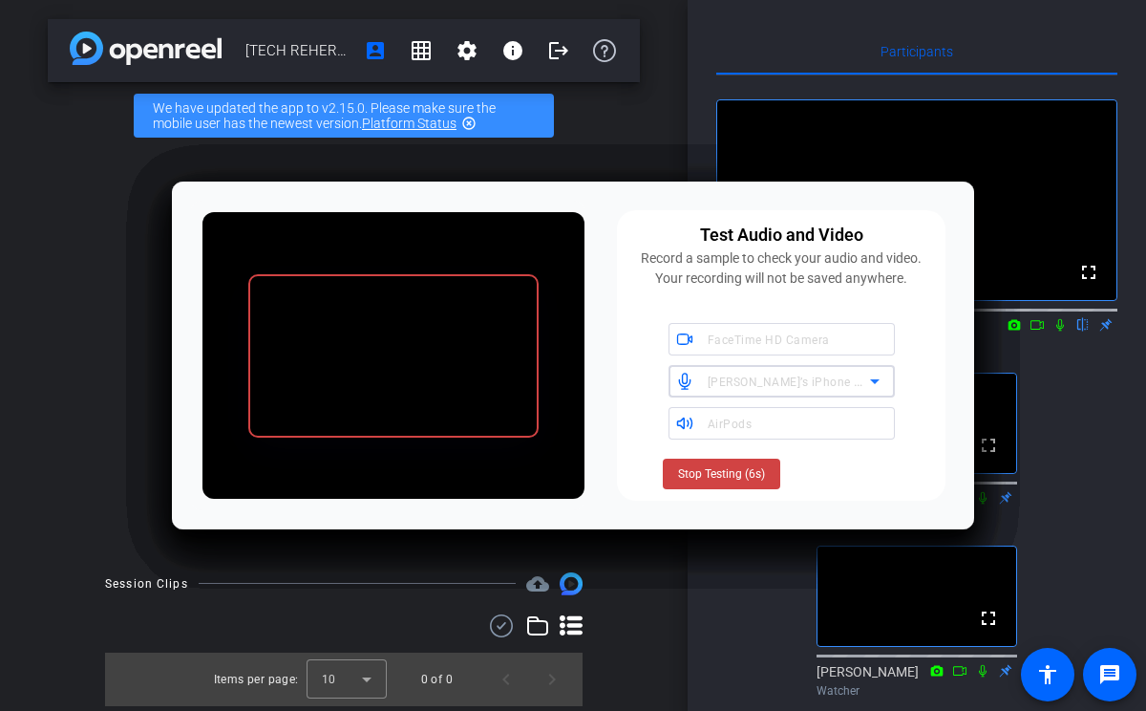
click at [776, 372] on div "[PERSON_NAME]’s iPhone Microphone" at bounding box center [789, 382] width 162 height 24
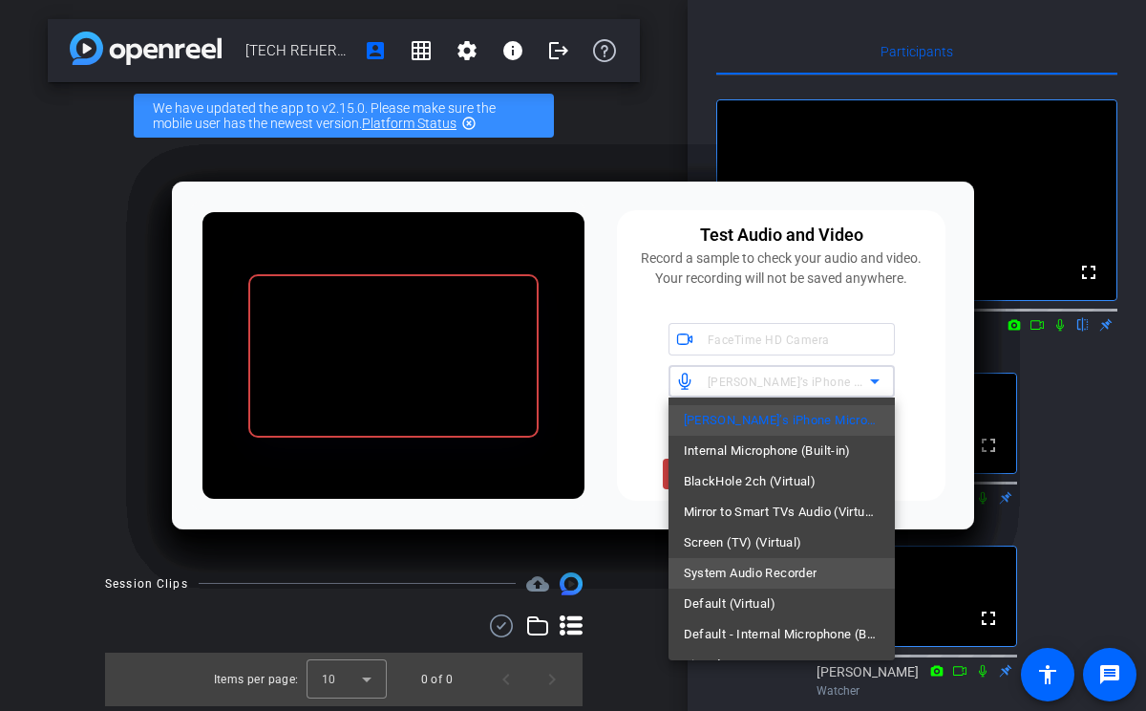
scroll to position [28, 0]
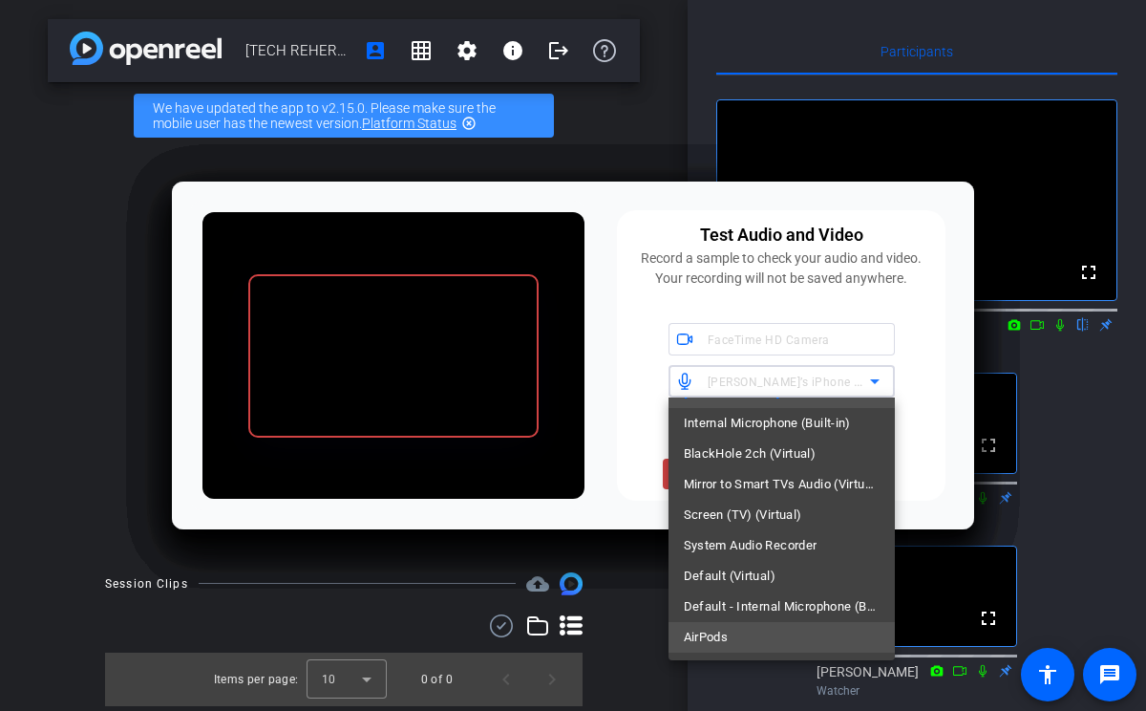
click at [727, 633] on span "AirPods" at bounding box center [706, 637] width 45 height 23
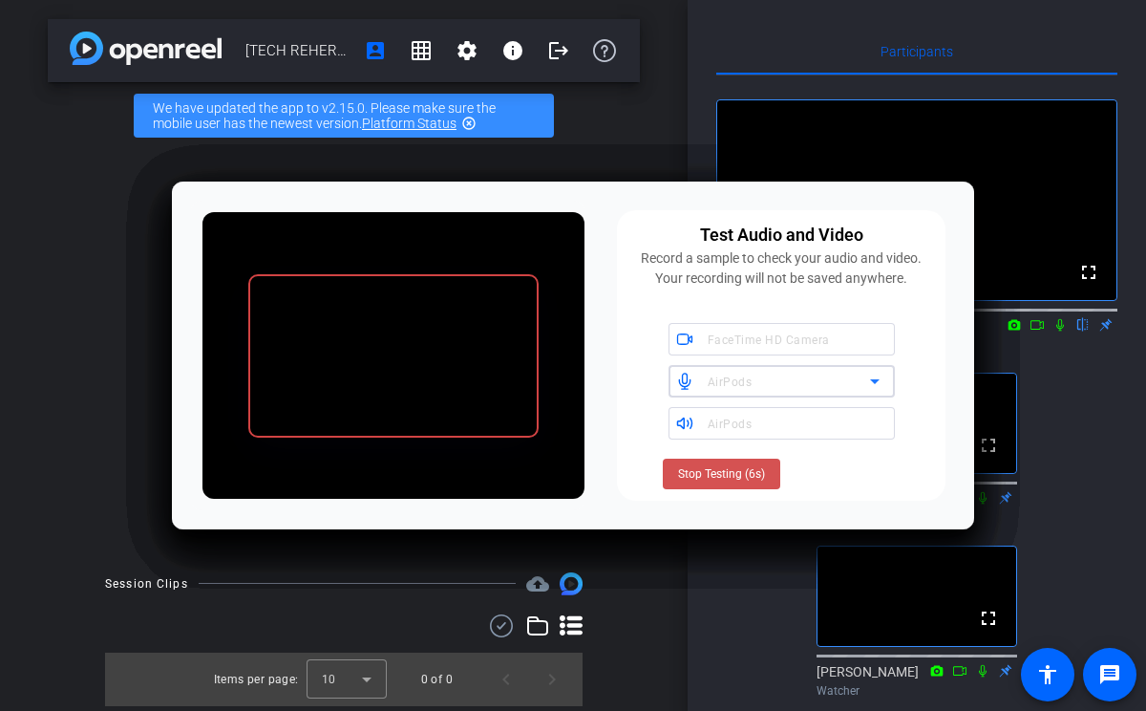
click at [734, 479] on span "Stop Testing (6s)" at bounding box center [721, 473] width 87 height 17
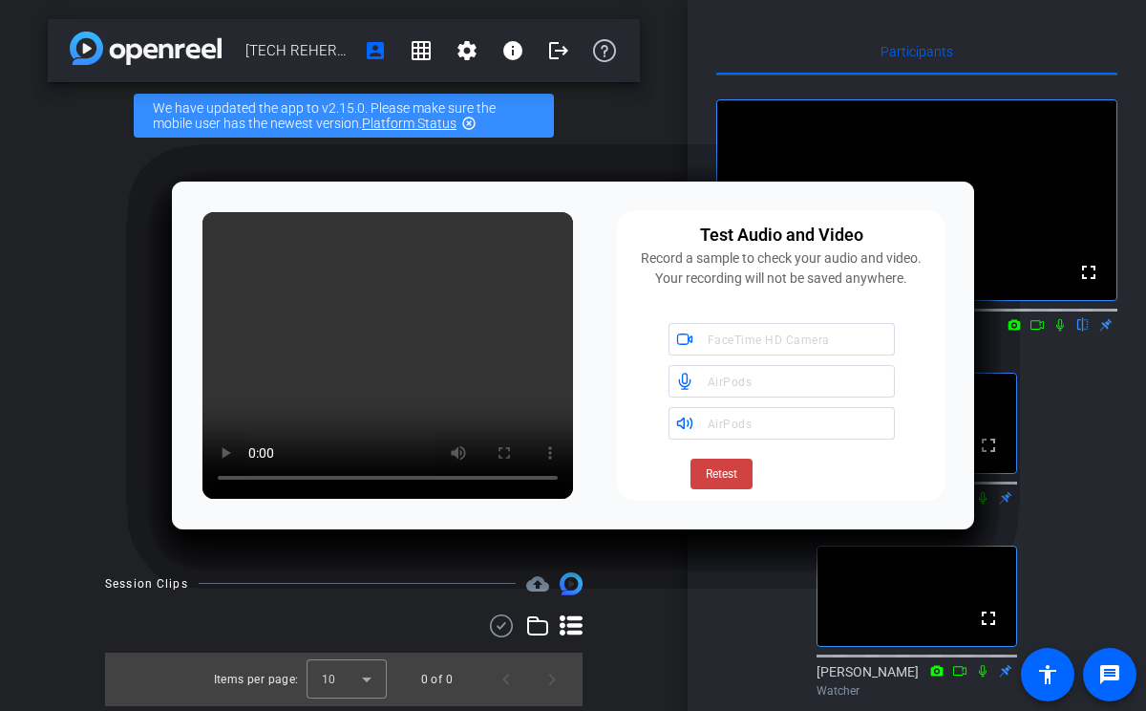
click at [734, 479] on span "Retest" at bounding box center [722, 473] width 32 height 17
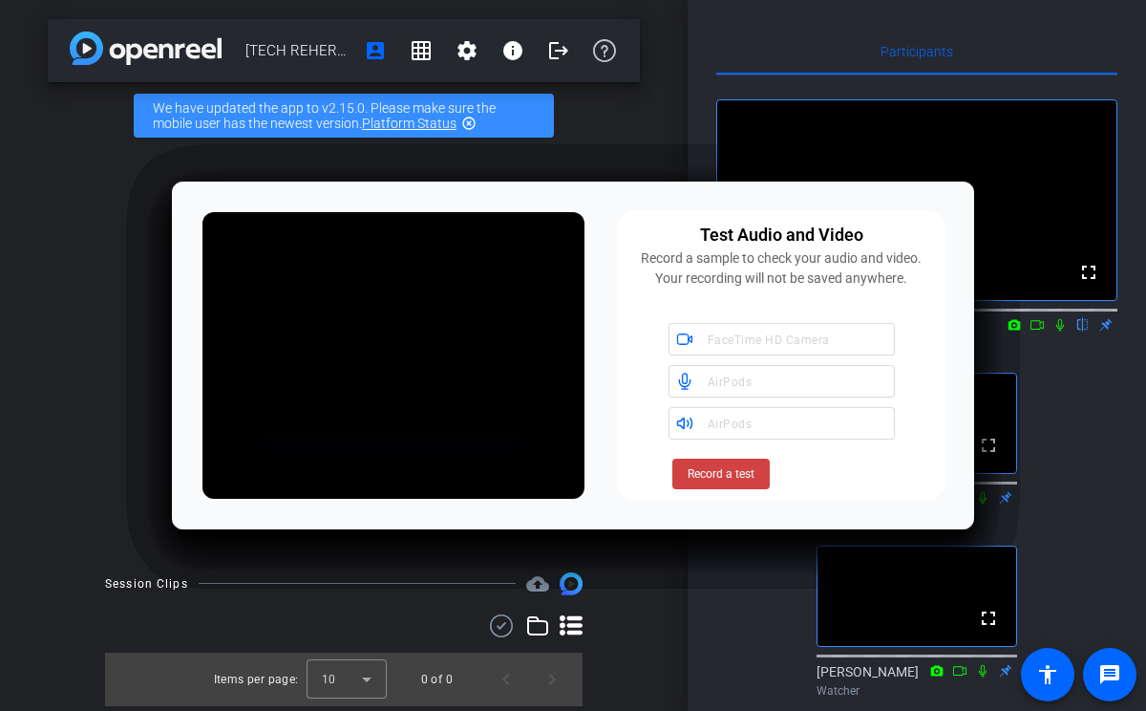
click at [734, 479] on span "Record a test" at bounding box center [721, 473] width 67 height 17
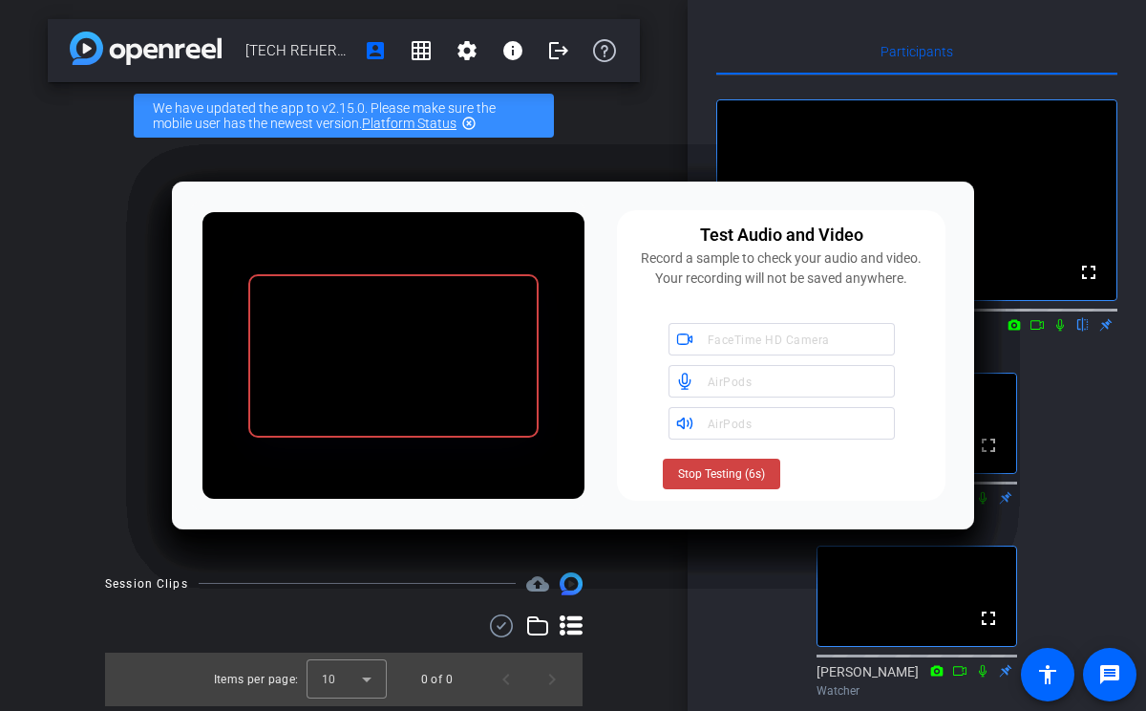
drag, startPoint x: 597, startPoint y: 202, endPoint x: 712, endPoint y: 525, distance: 343.8
click at [712, 526] on div "Test Audio and Video Record a sample to check your audio and video. Your record…" at bounding box center [573, 355] width 802 height 348
click at [742, 481] on span "Stop Testing" at bounding box center [722, 473] width 64 height 17
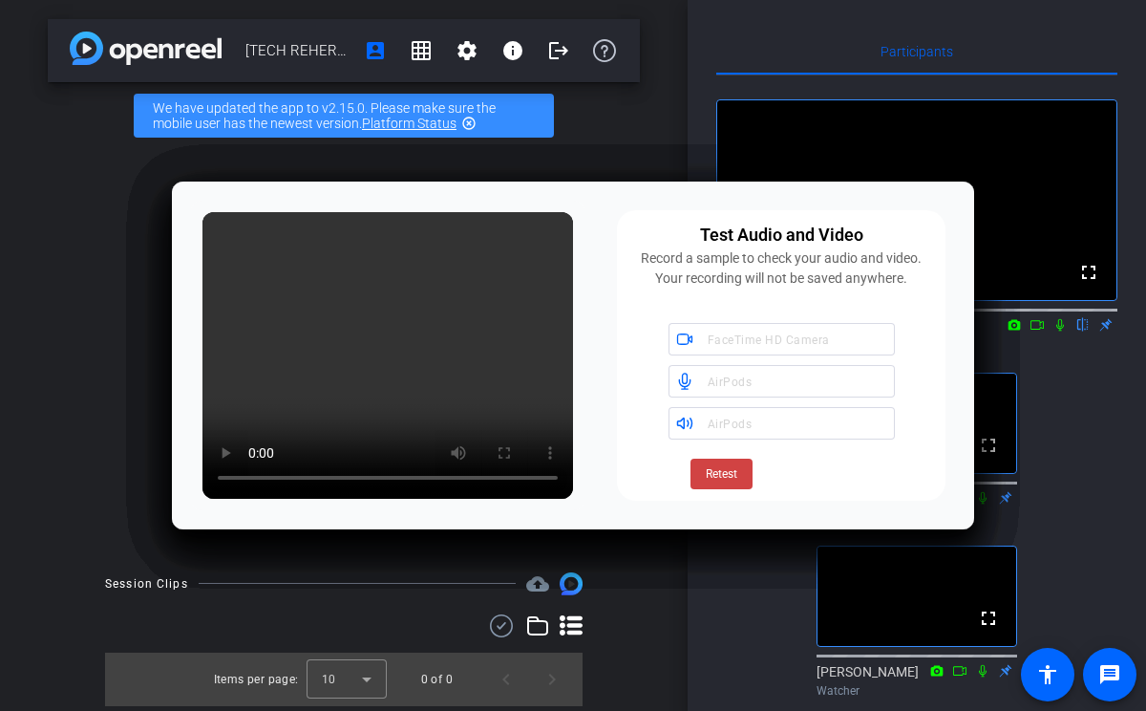
drag, startPoint x: 482, startPoint y: 190, endPoint x: 899, endPoint y: 3, distance: 456.5
click at [544, 171] on body "Accessibility Screen-Reader Guide, Feedback, and Issue Reporting | New window m…" at bounding box center [573, 355] width 1146 height 711
click at [745, 372] on div "AirPods" at bounding box center [789, 382] width 162 height 24
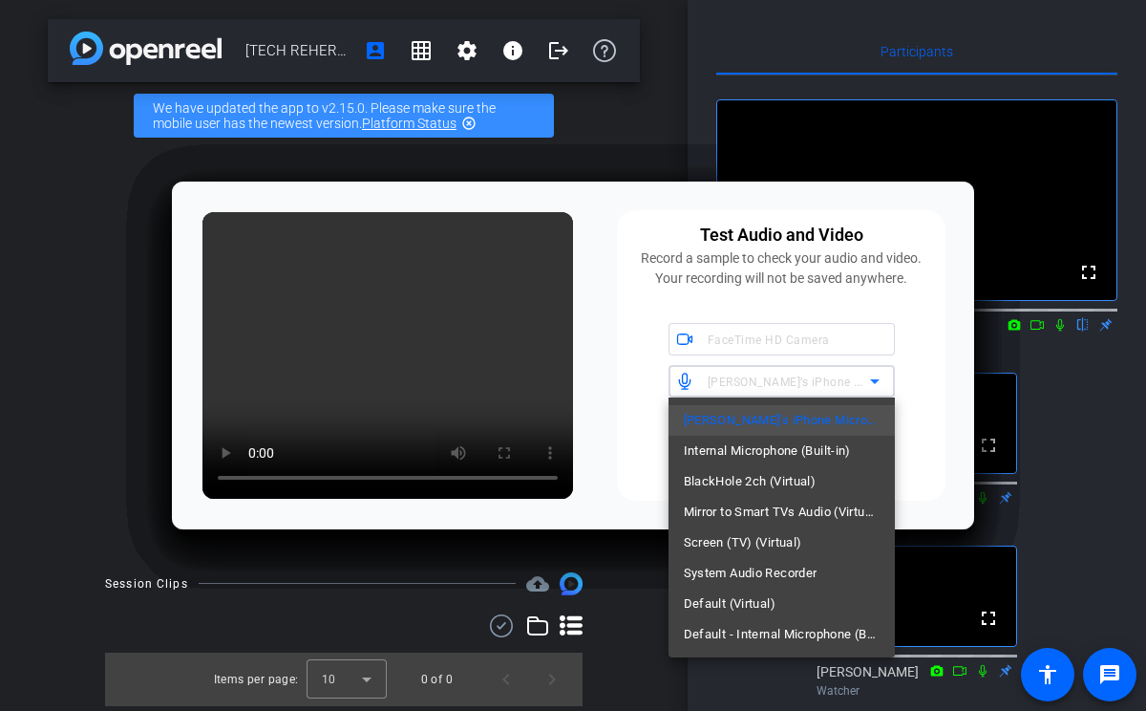
scroll to position [0, 0]
click at [737, 455] on span "Internal Microphone (Built-in)" at bounding box center [767, 450] width 167 height 23
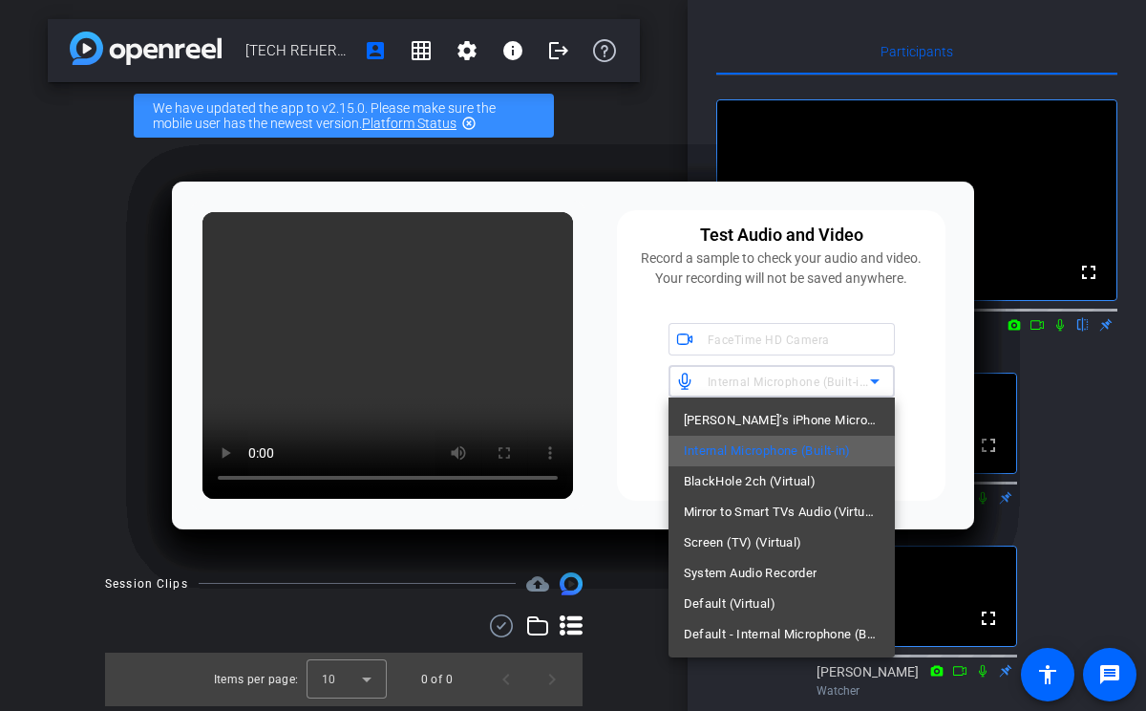
click at [757, 425] on span "Default - Internal Speakers (Built-in)" at bounding box center [807, 422] width 199 height 15
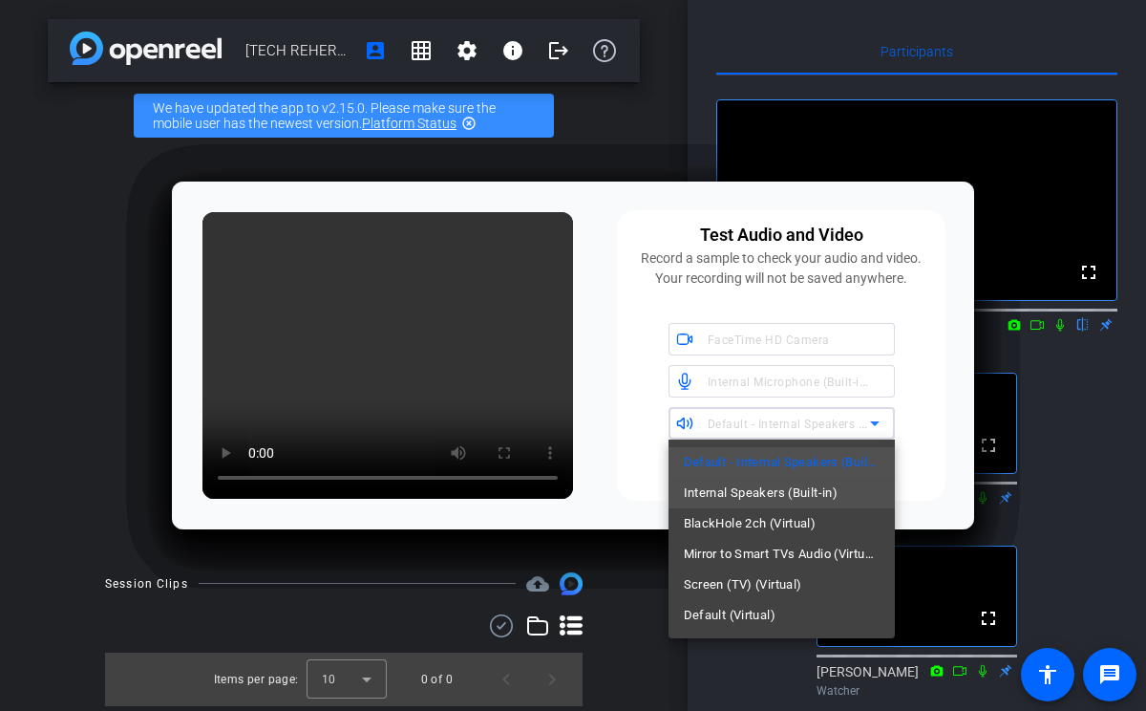
click at [765, 490] on span "Internal Speakers (Built-in)" at bounding box center [761, 492] width 155 height 23
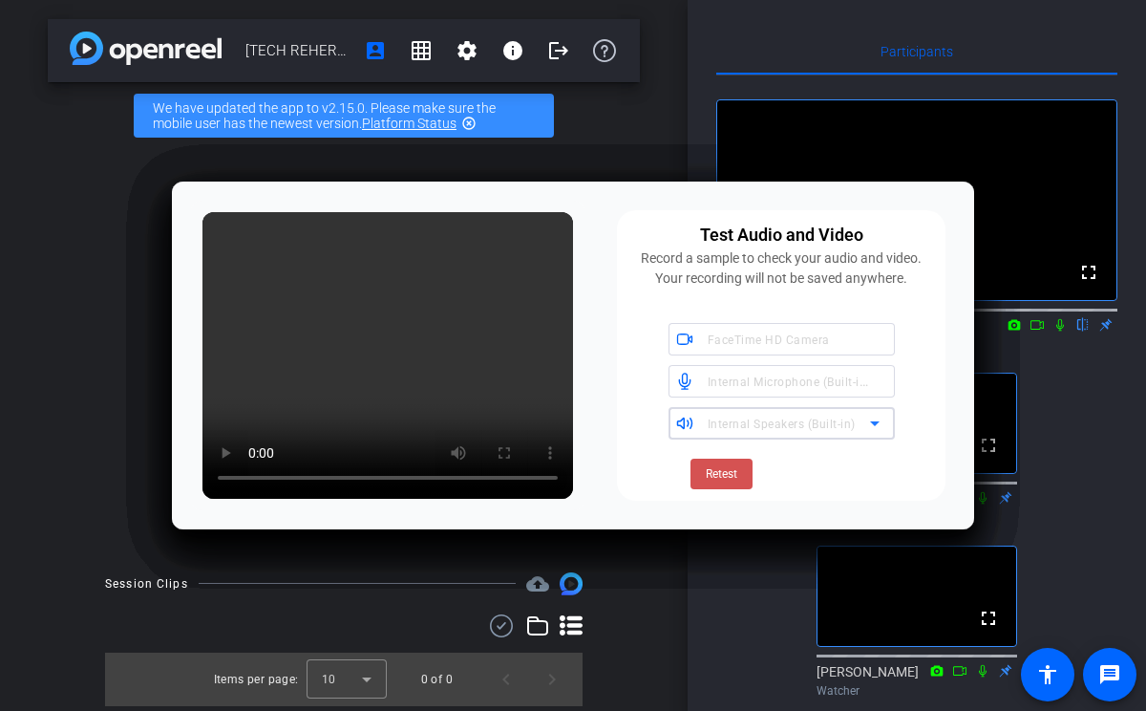
click at [735, 481] on span "Retest" at bounding box center [722, 473] width 32 height 17
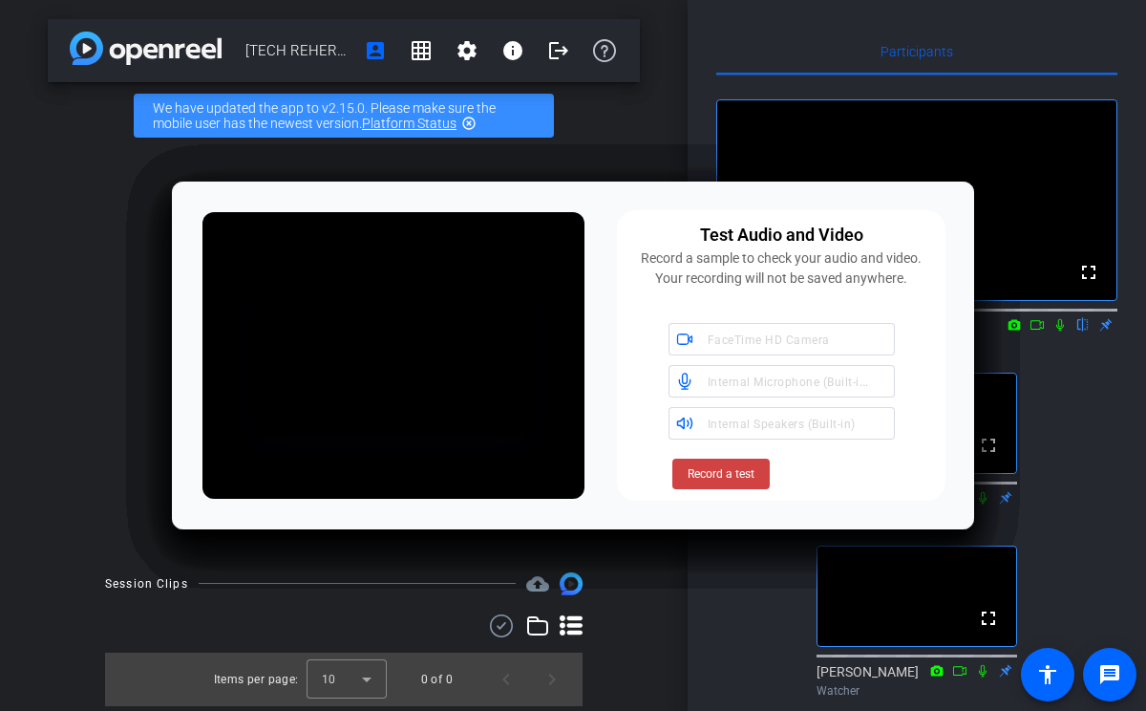
click at [735, 481] on span "Record a test" at bounding box center [721, 473] width 67 height 17
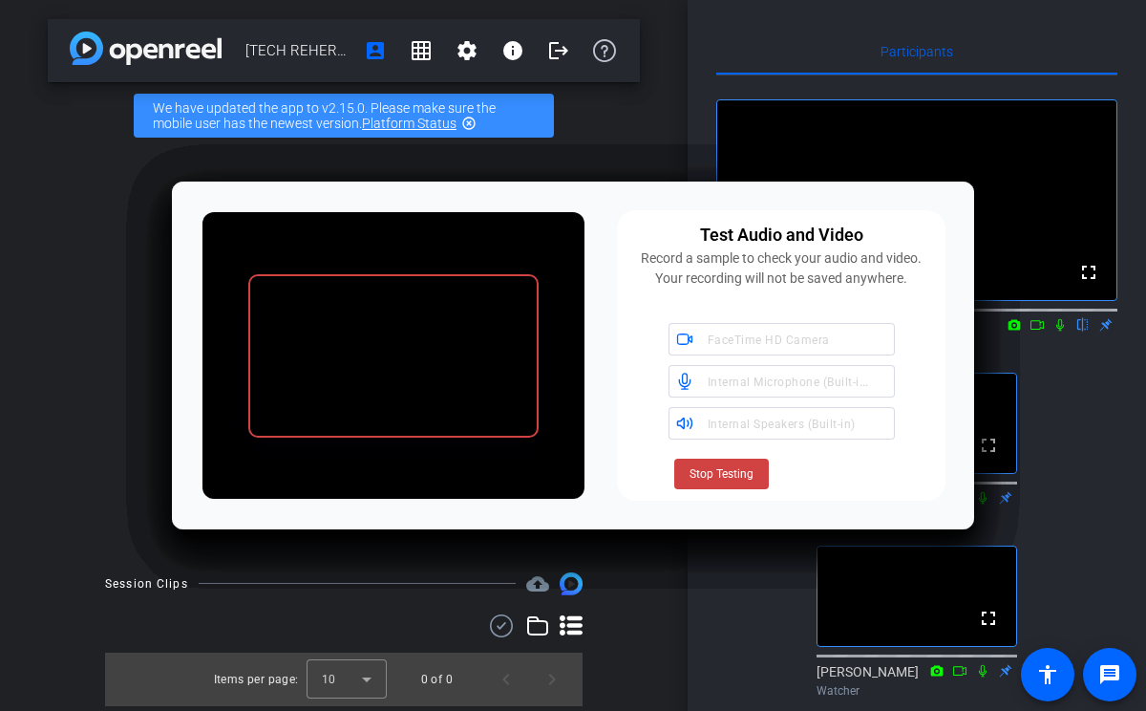
click at [939, 480] on div "Test Audio and Video Record a sample to check your audio and video. Your record…" at bounding box center [781, 355] width 329 height 290
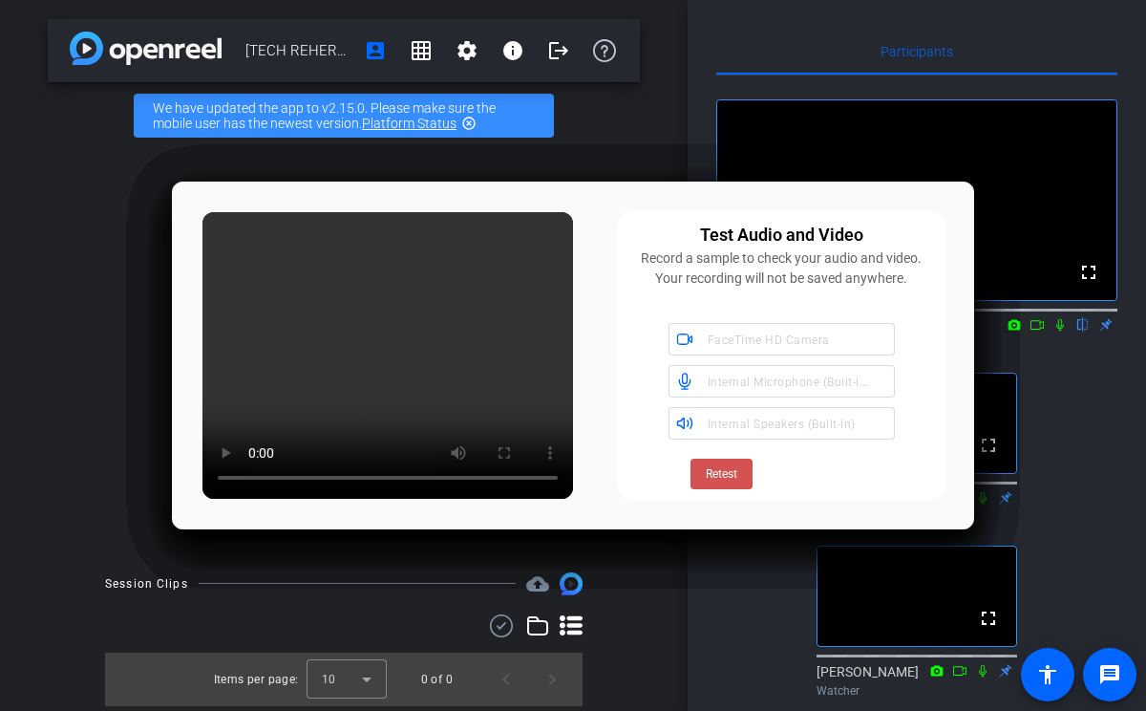
click at [734, 490] on span at bounding box center [721, 474] width 62 height 46
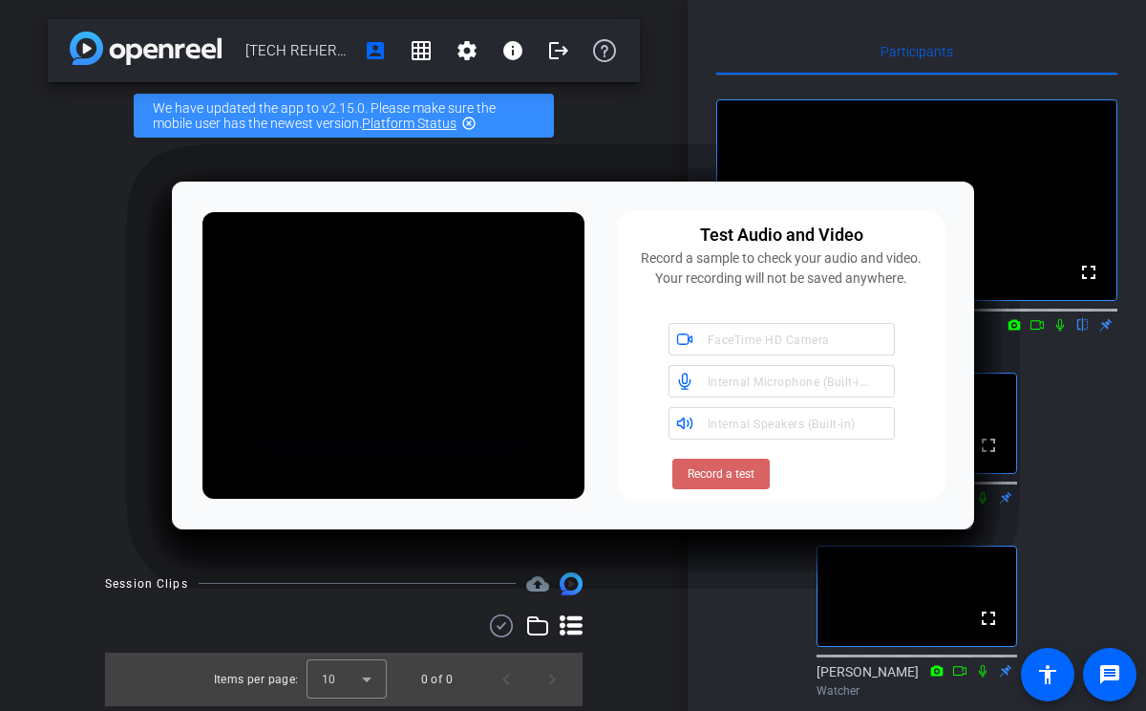
click at [734, 475] on span "Record a test" at bounding box center [721, 473] width 67 height 17
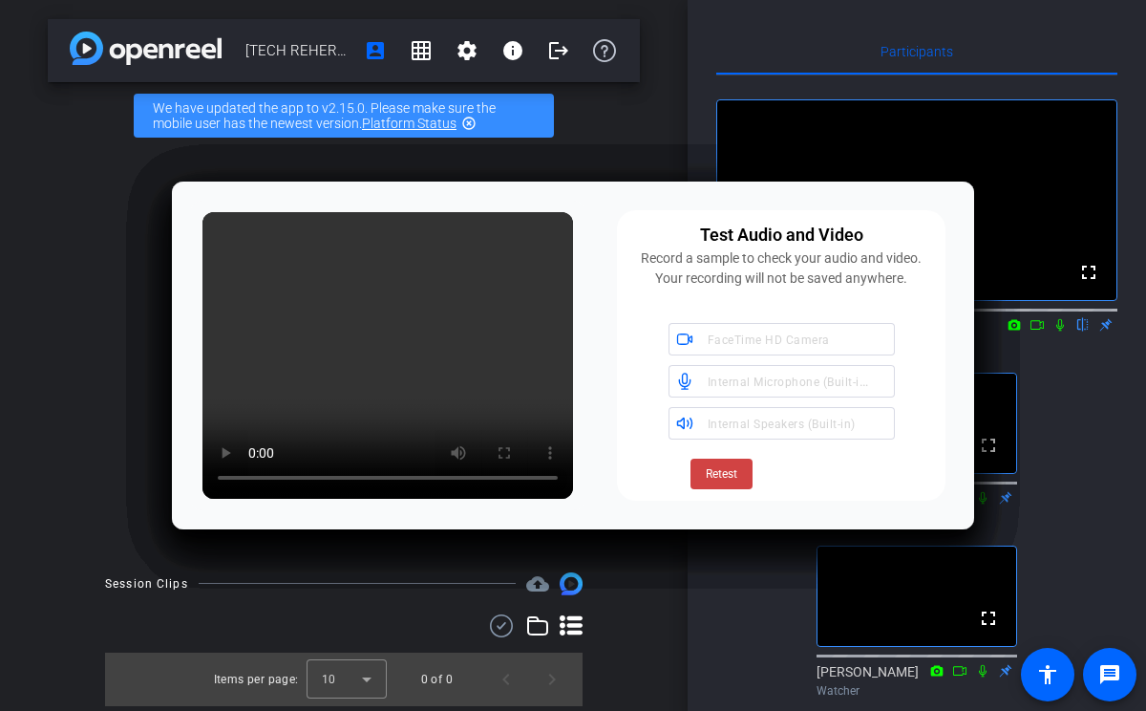
click at [1105, 659] on span at bounding box center [1110, 674] width 46 height 46
click at [735, 475] on span "Retest" at bounding box center [722, 473] width 32 height 17
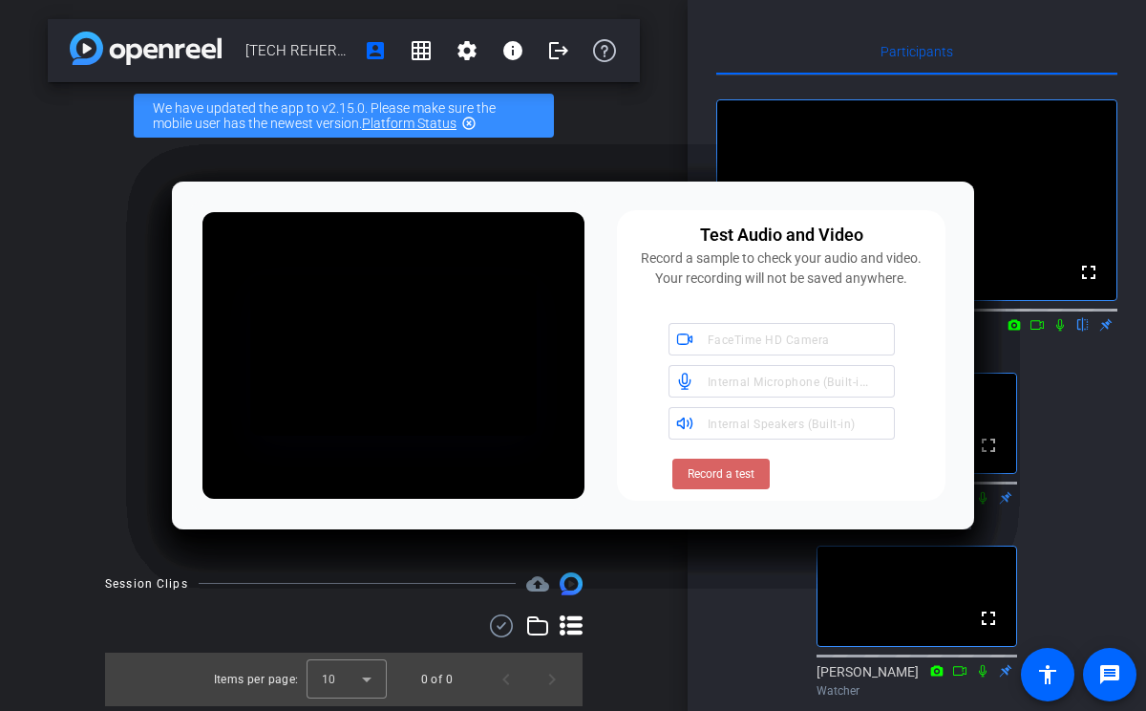
click at [737, 463] on span at bounding box center [720, 474] width 97 height 46
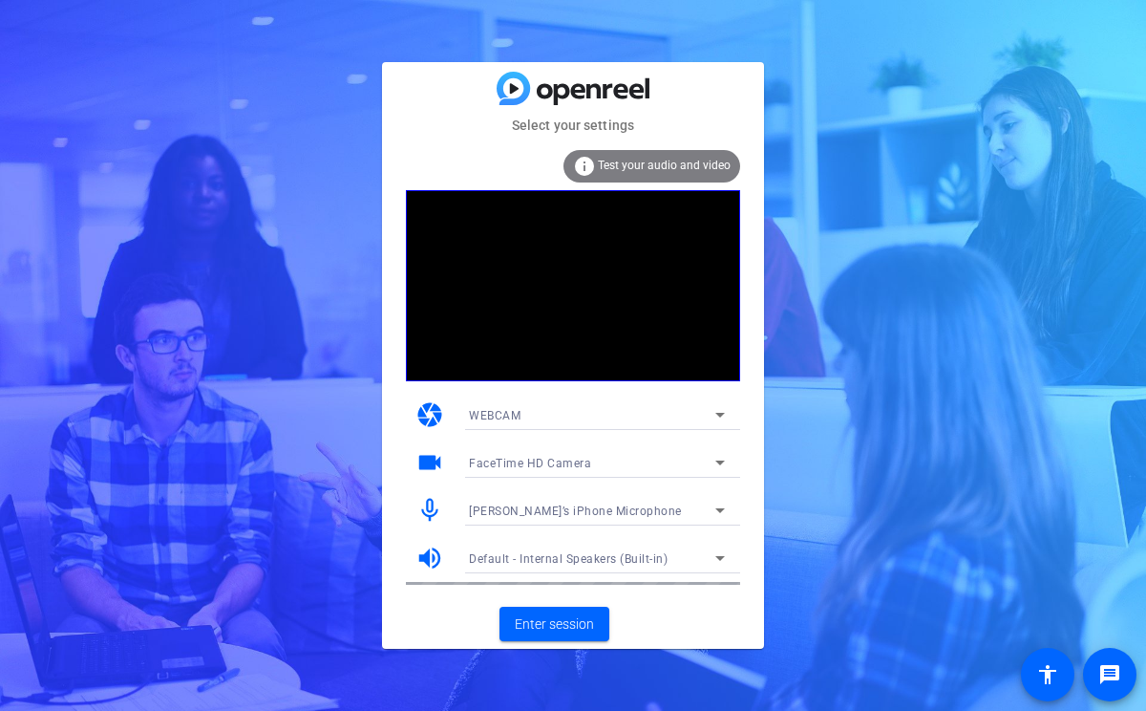
click at [649, 499] on div "[PERSON_NAME]’s iPhone Microphone" at bounding box center [592, 511] width 246 height 24
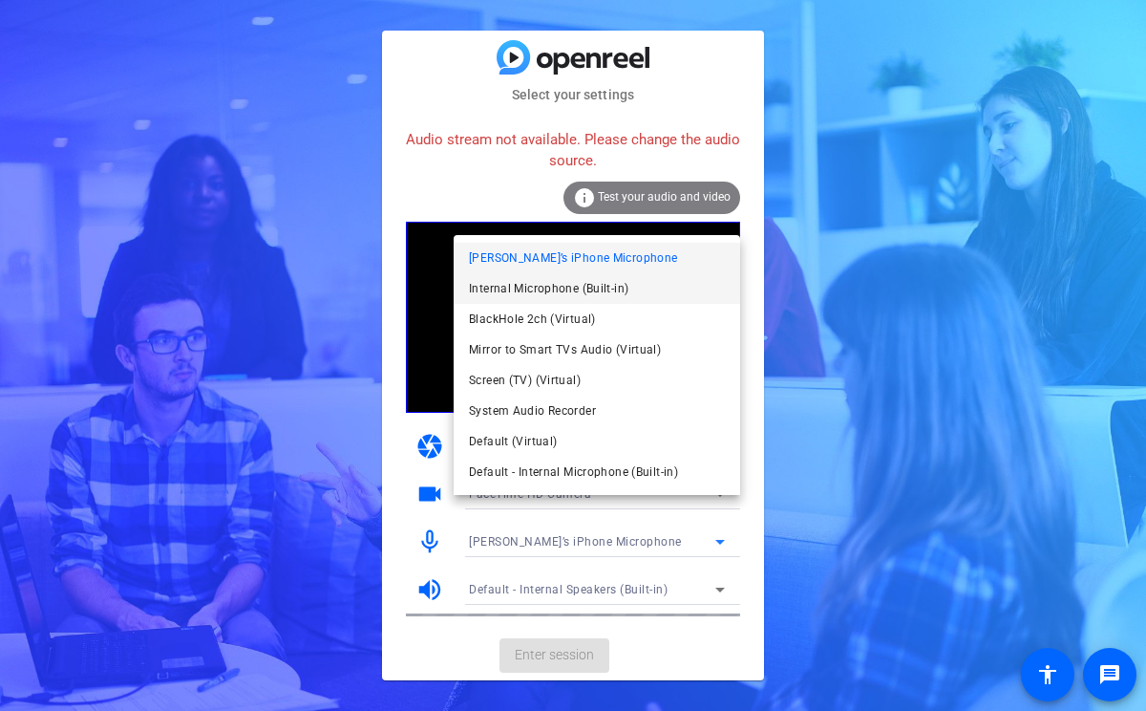
click at [558, 290] on span "Internal Microphone (Built-in)" at bounding box center [548, 288] width 159 height 23
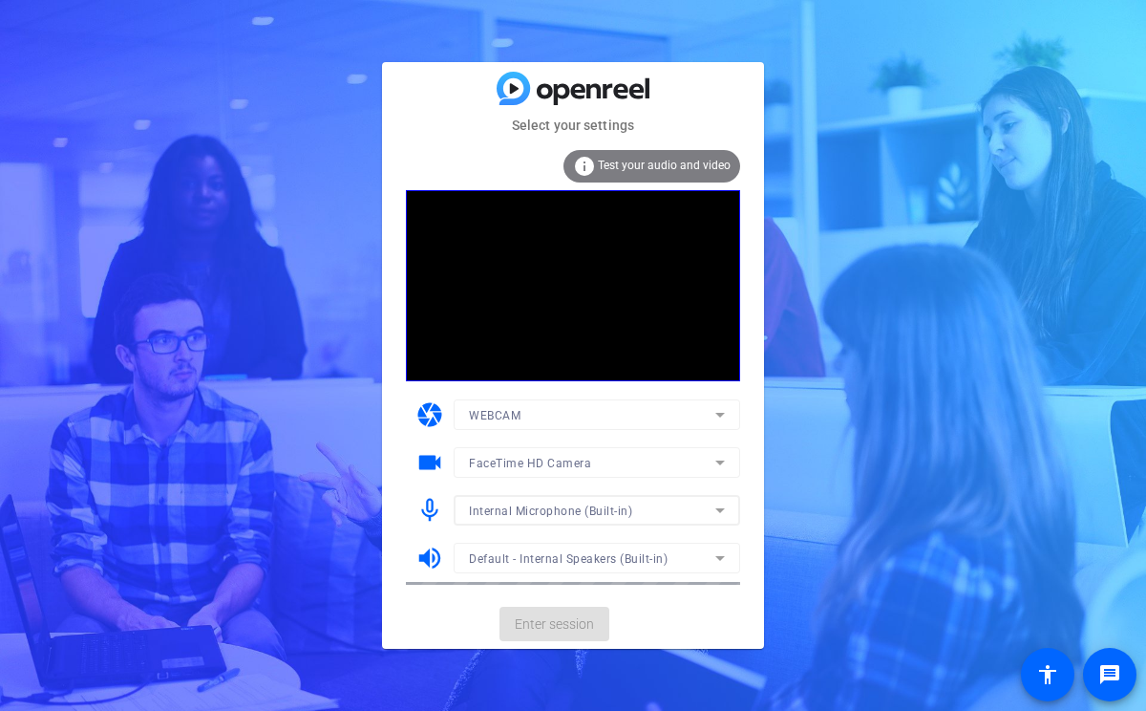
click at [604, 559] on mat-form-field "Default - Internal Speakers (Built-in)" at bounding box center [597, 557] width 287 height 31
click at [652, 165] on span "Test your audio and video" at bounding box center [664, 165] width 133 height 13
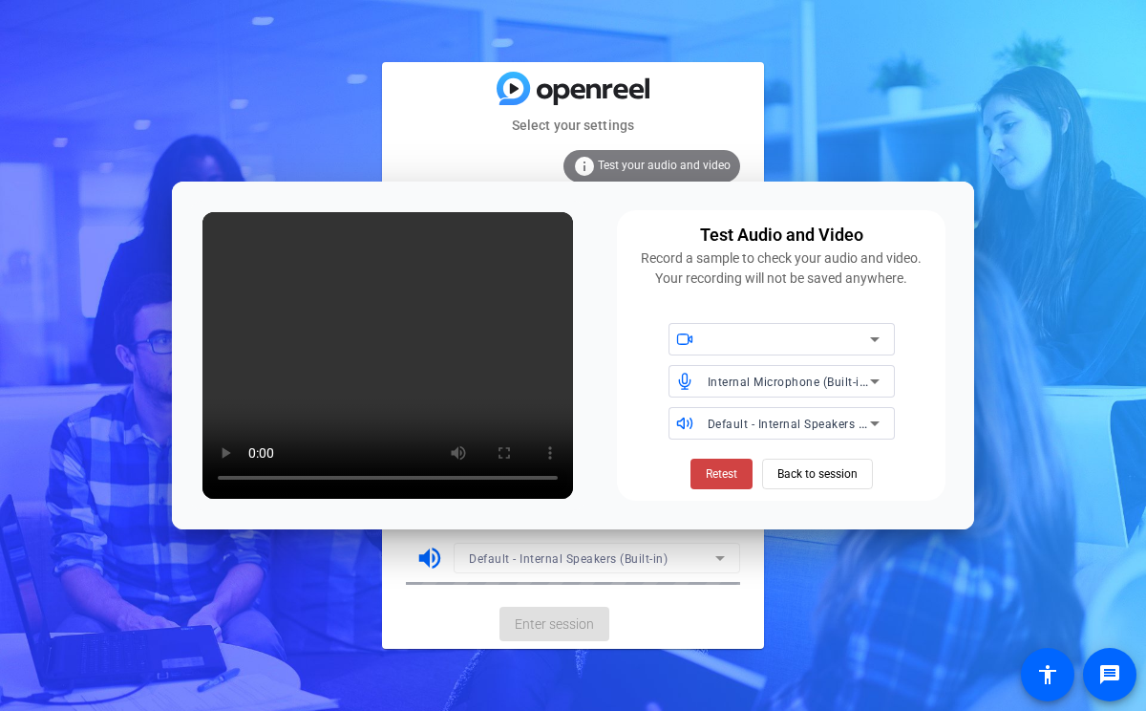
click at [720, 478] on span "Retest" at bounding box center [722, 473] width 32 height 17
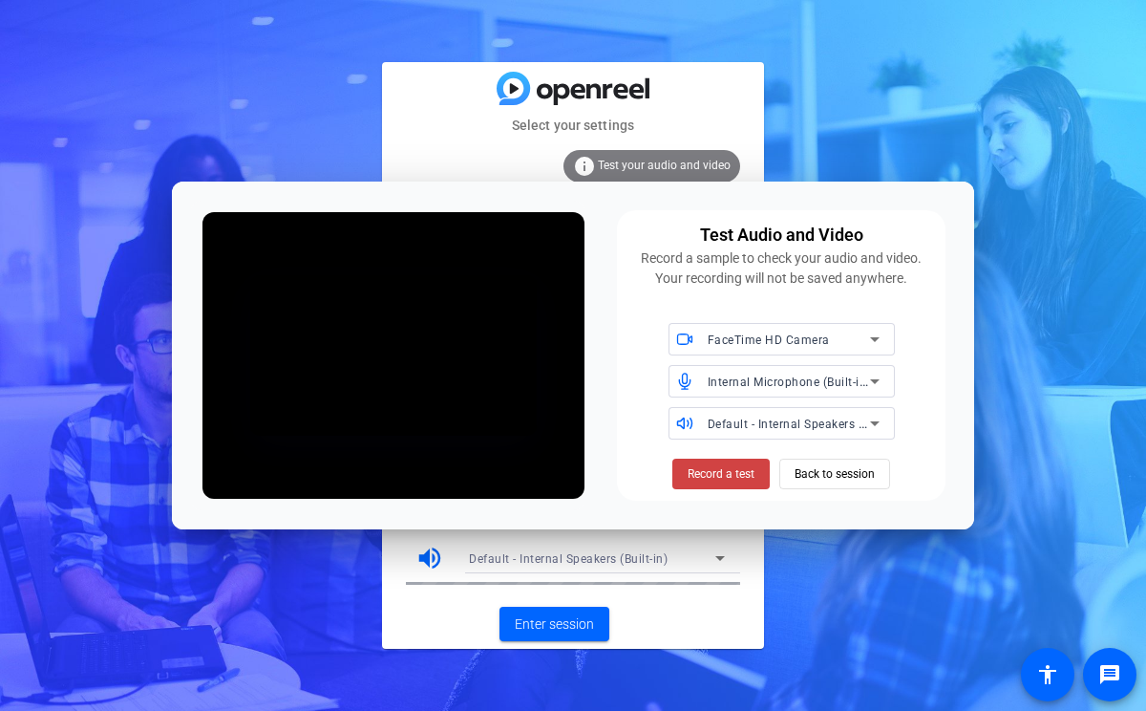
click at [720, 478] on span "Record a test" at bounding box center [721, 473] width 67 height 17
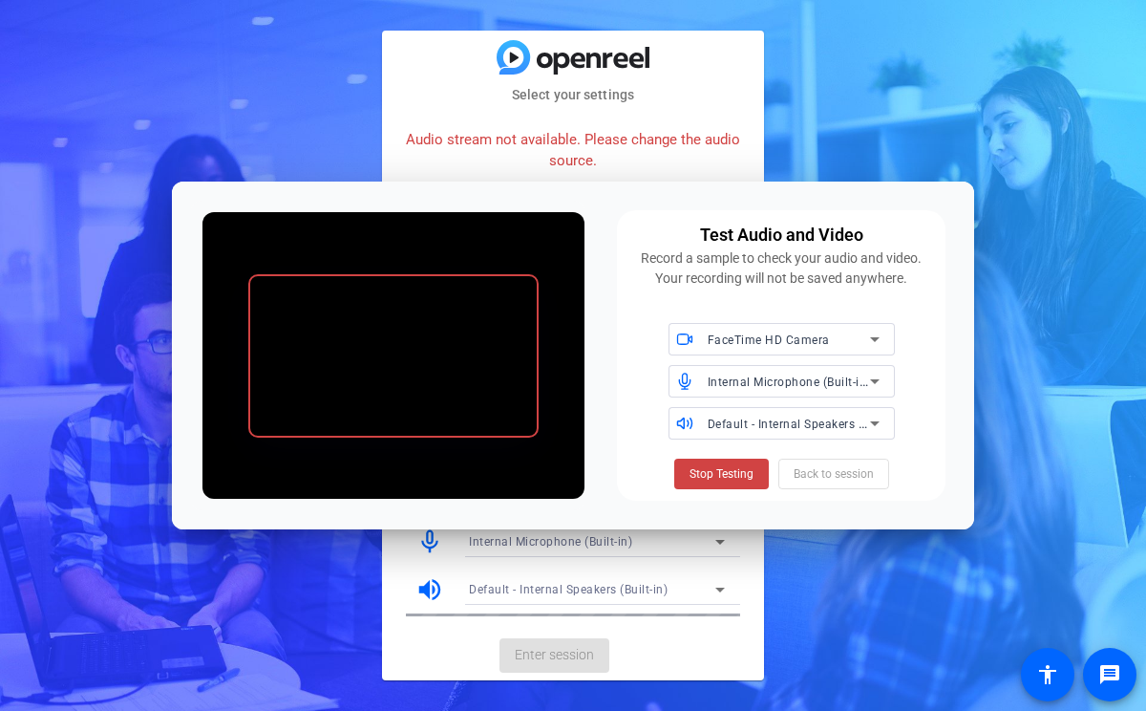
click at [786, 426] on span "Default - Internal Speakers (Built-in)" at bounding box center [807, 422] width 199 height 15
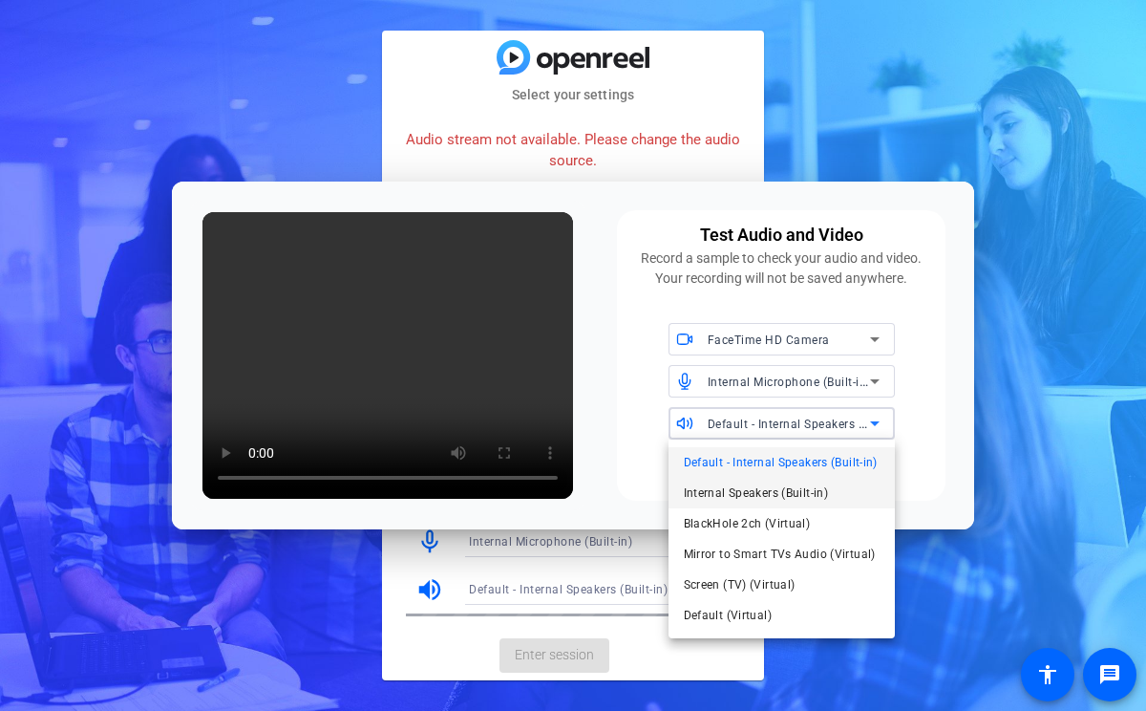
click at [783, 493] on span "Internal Speakers (Built-in)" at bounding box center [756, 492] width 145 height 23
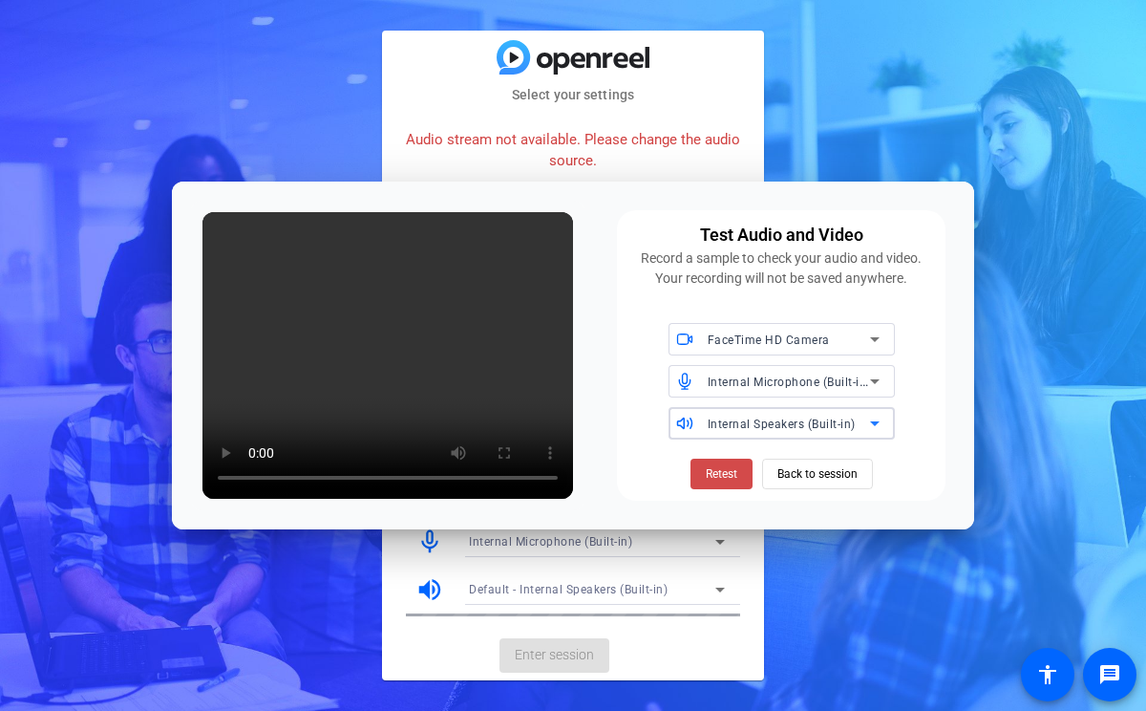
click at [726, 469] on span "Retest" at bounding box center [722, 473] width 32 height 17
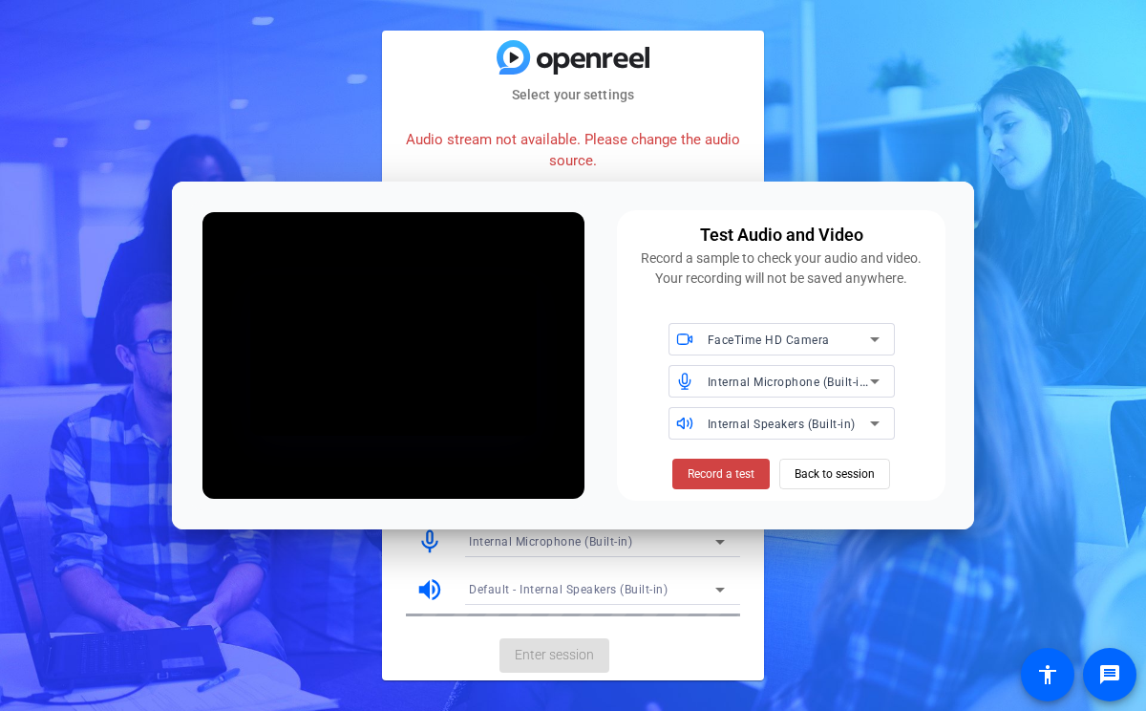
click at [726, 469] on span "Record a test" at bounding box center [721, 473] width 67 height 17
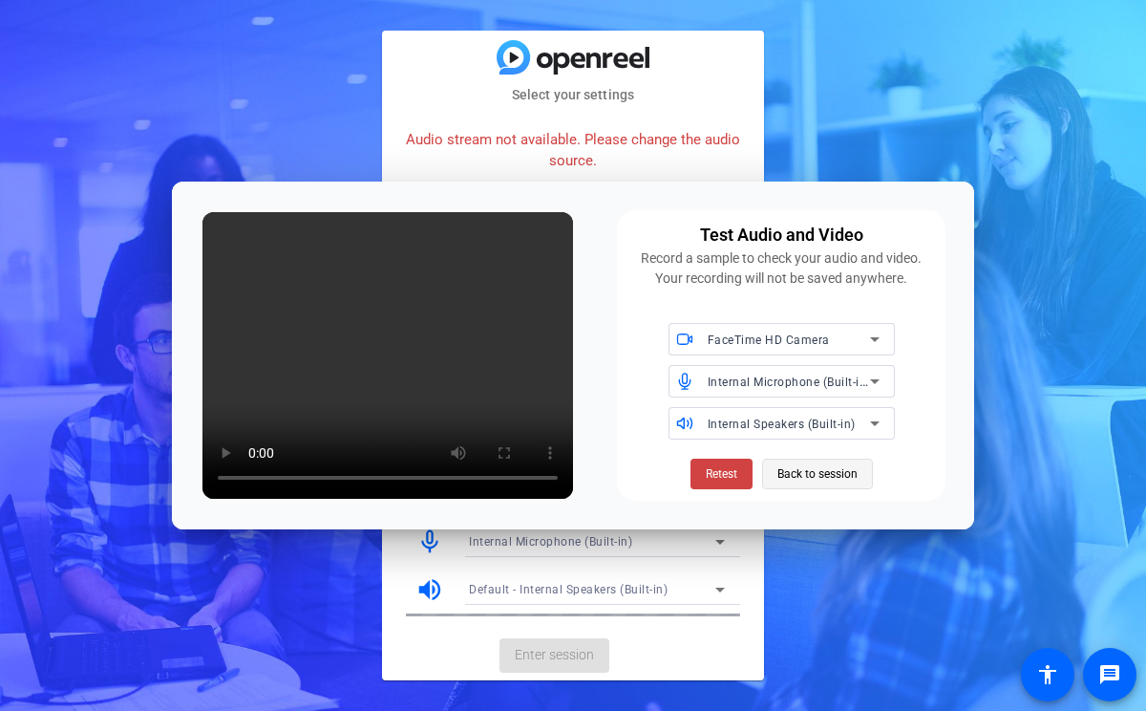
click at [817, 472] on span "Back to session" at bounding box center [817, 474] width 80 height 36
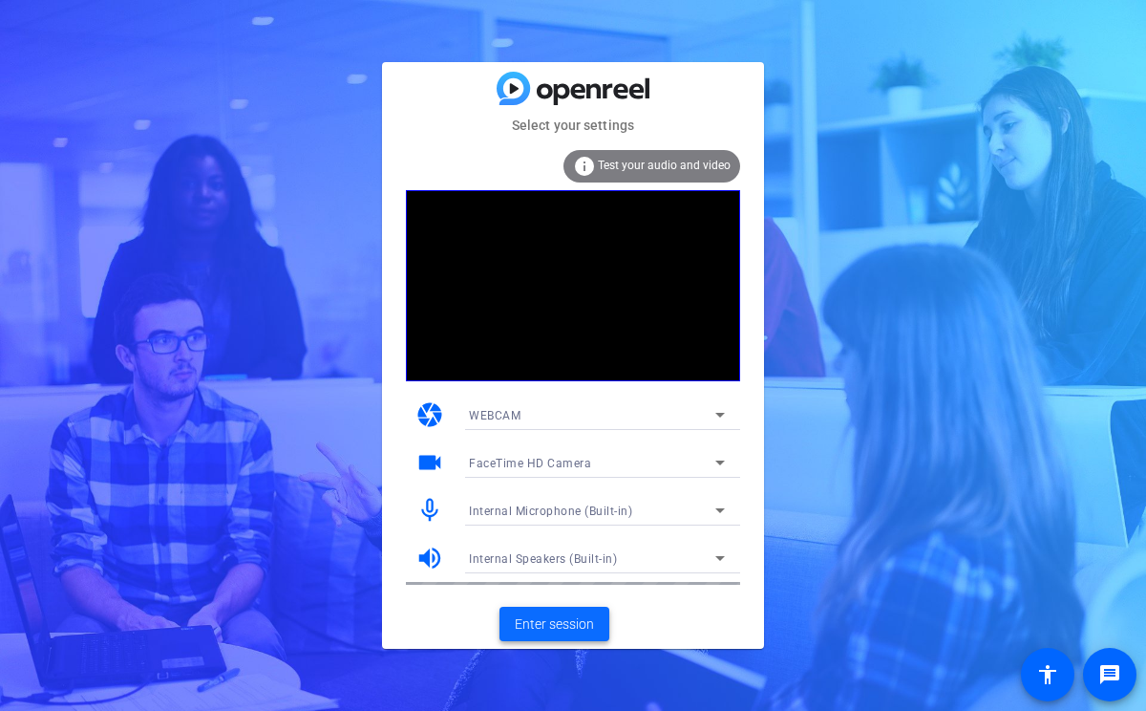
click at [563, 628] on span "Enter session" at bounding box center [554, 624] width 79 height 20
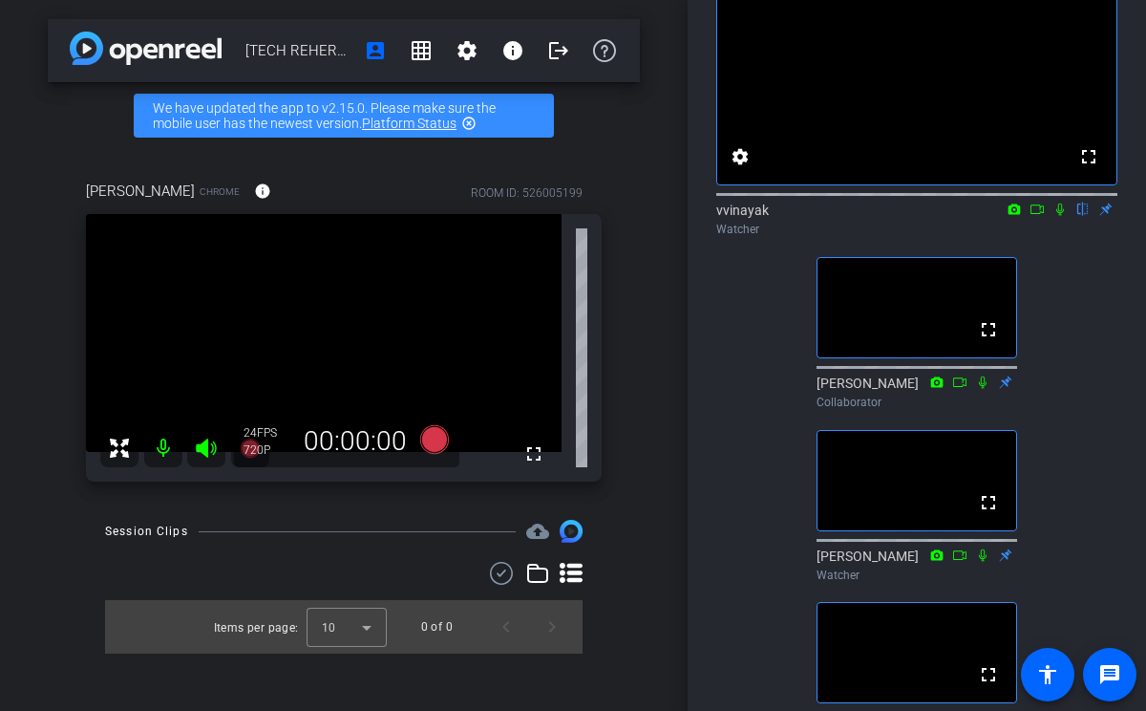
scroll to position [282, 0]
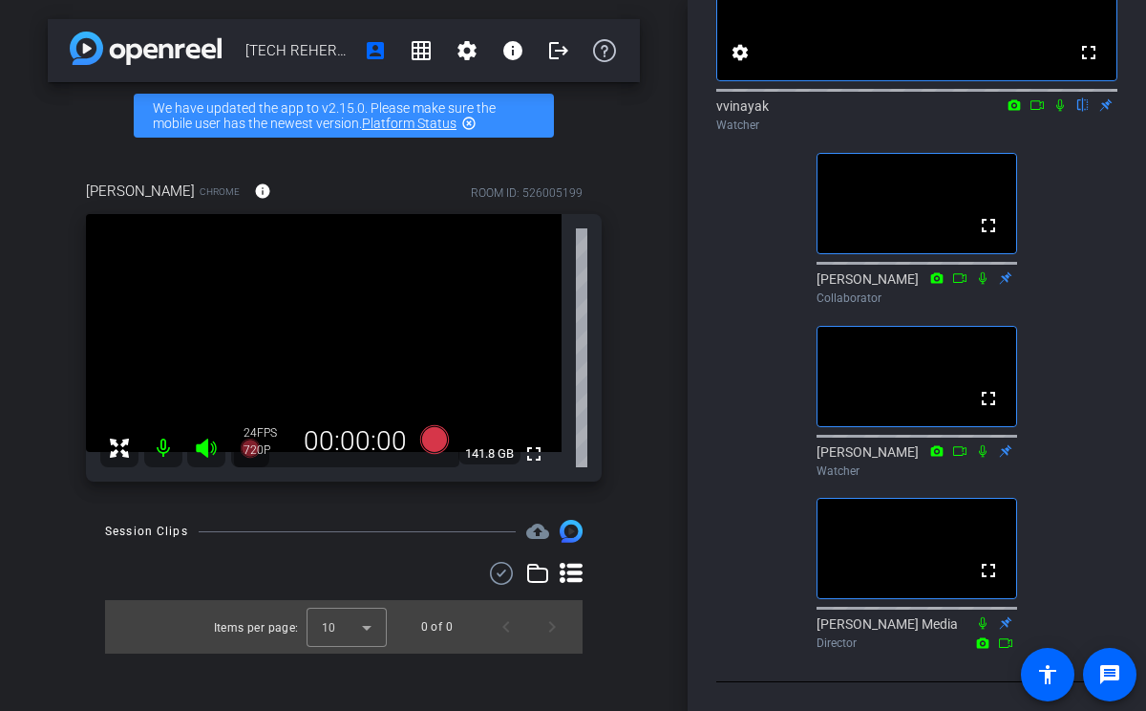
click at [1059, 98] on icon at bounding box center [1059, 104] width 15 height 13
click at [1101, 674] on mat-icon "message" at bounding box center [1109, 674] width 23 height 23
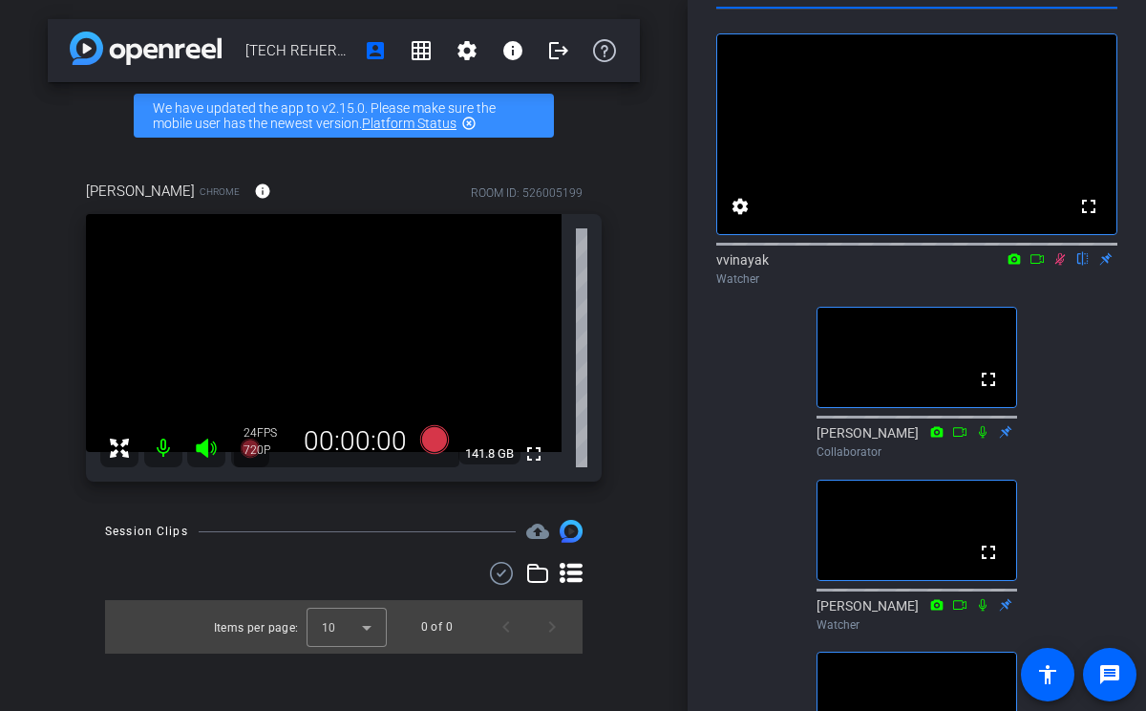
scroll to position [55, 0]
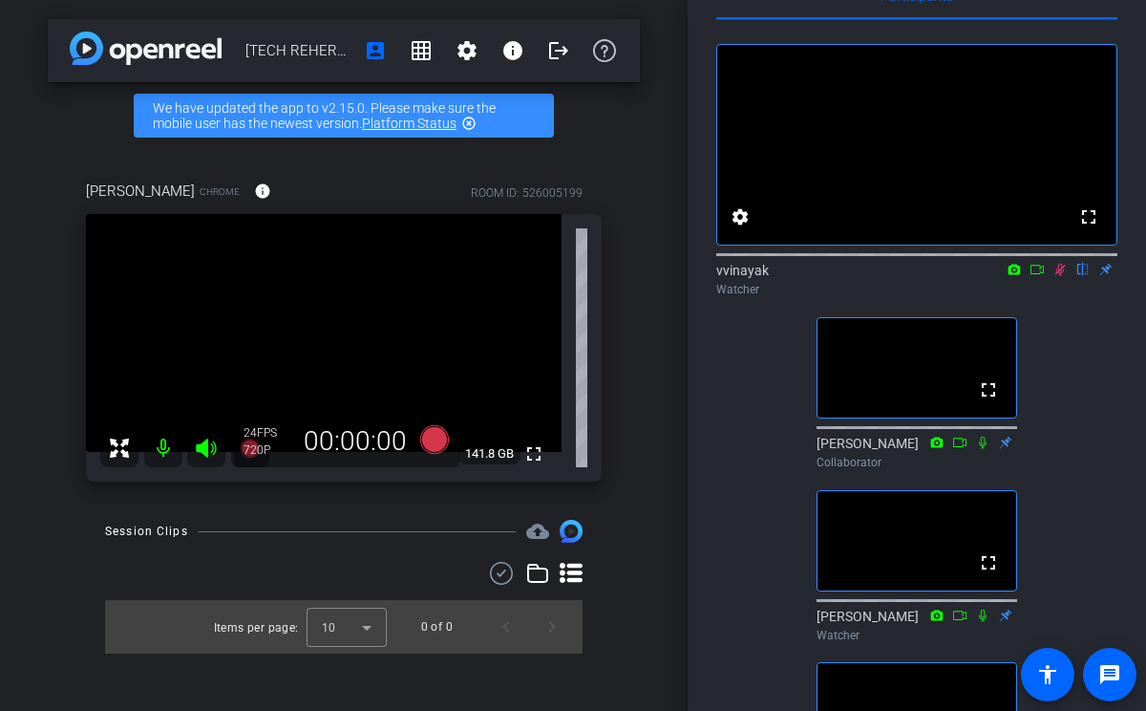
click at [1057, 276] on icon at bounding box center [1059, 269] width 15 height 13
click at [1034, 276] on icon at bounding box center [1037, 269] width 15 height 13
click at [1055, 274] on icon at bounding box center [1059, 269] width 11 height 11
click at [1060, 276] on icon at bounding box center [1059, 269] width 15 height 13
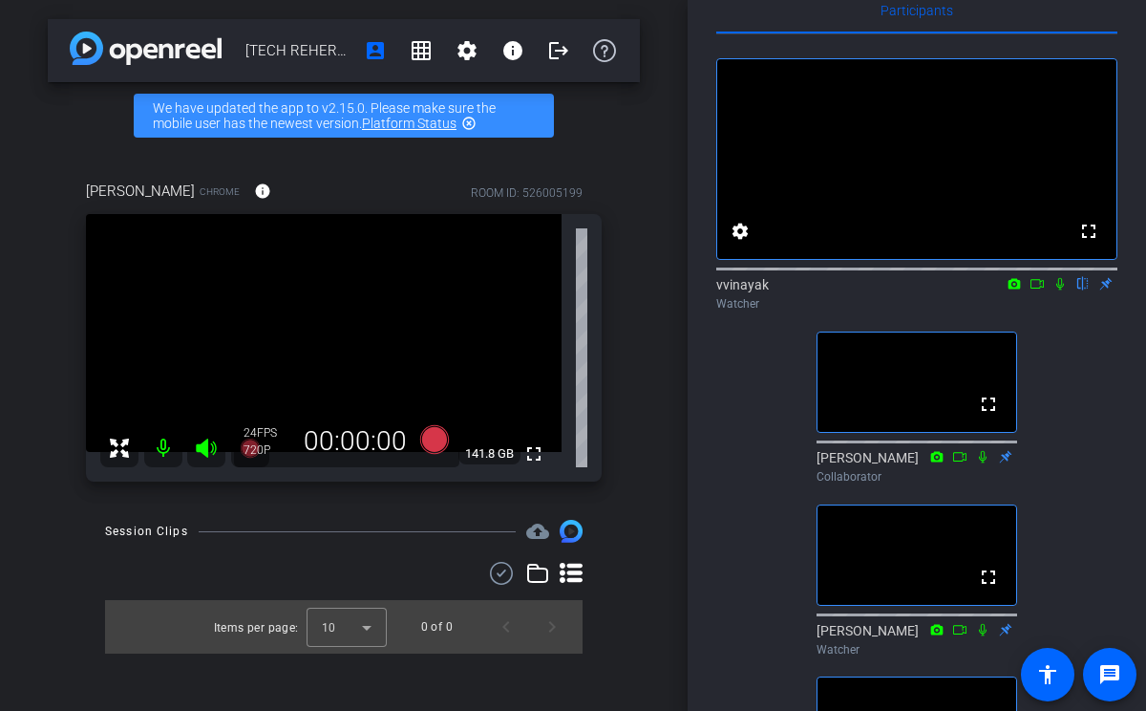
scroll to position [44, 0]
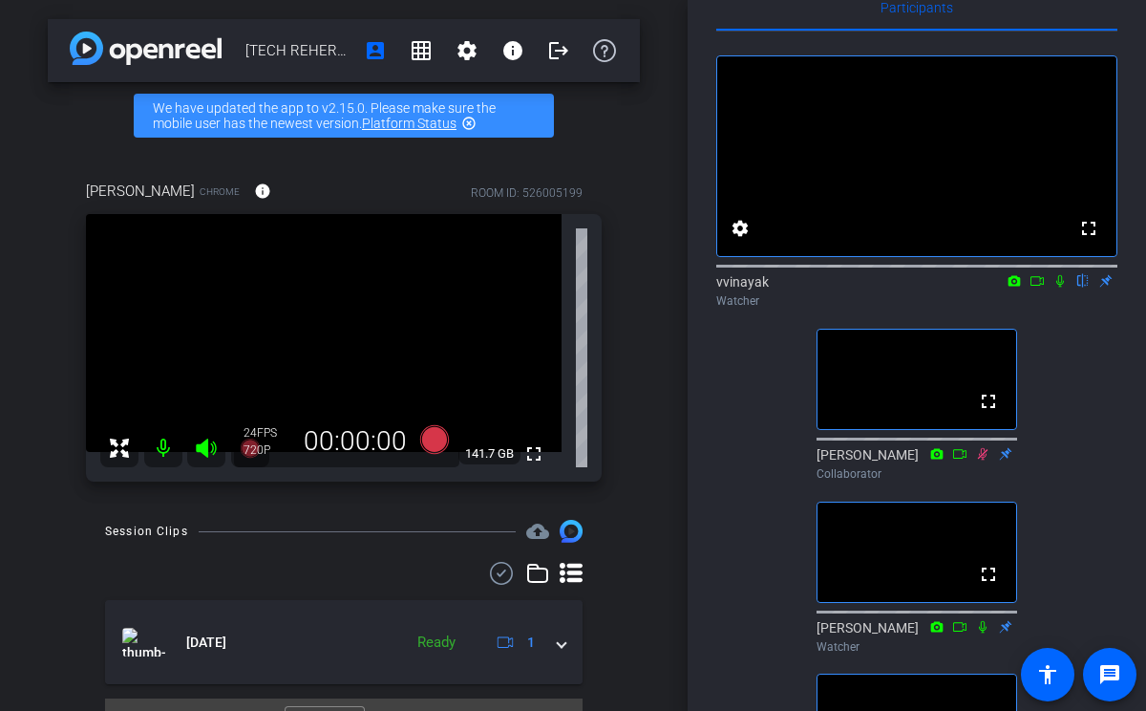
click at [1037, 287] on icon at bounding box center [1037, 280] width 15 height 13
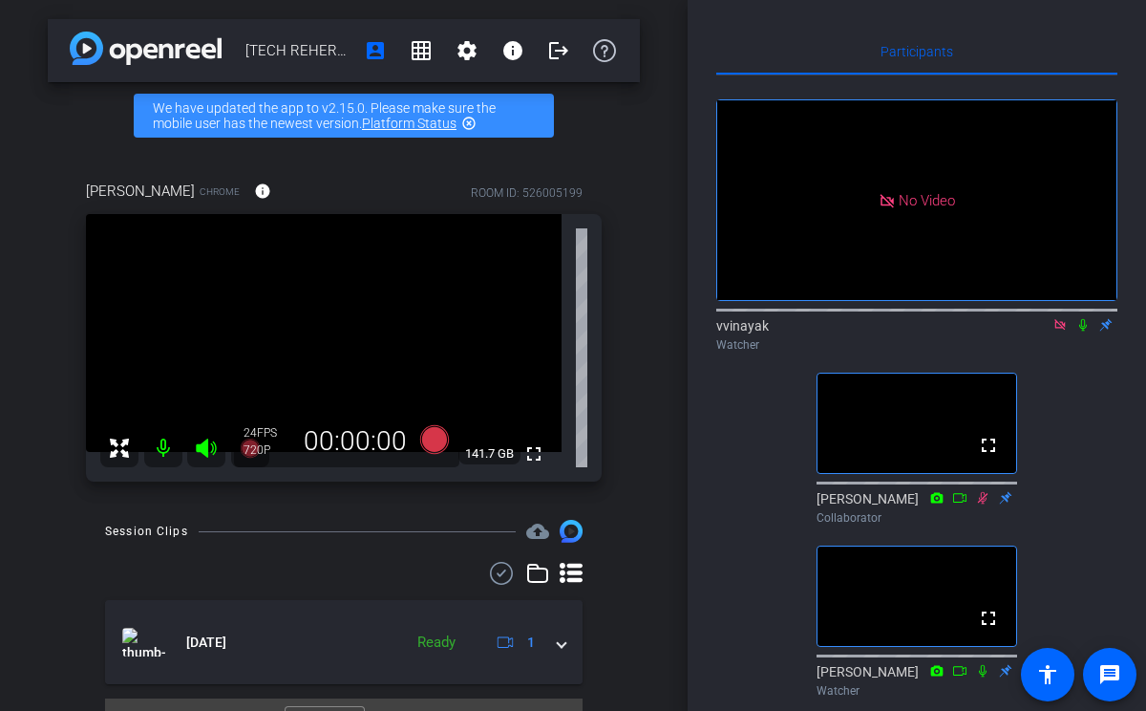
scroll to position [2, 0]
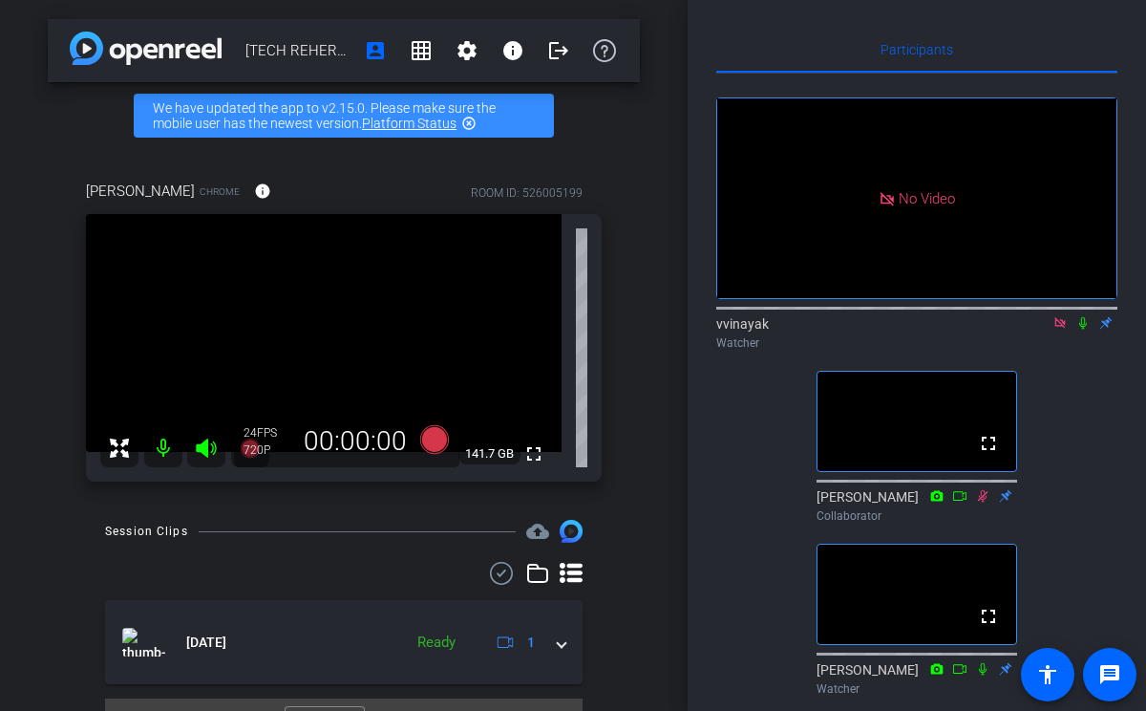
click at [1062, 328] on icon at bounding box center [1059, 322] width 11 height 11
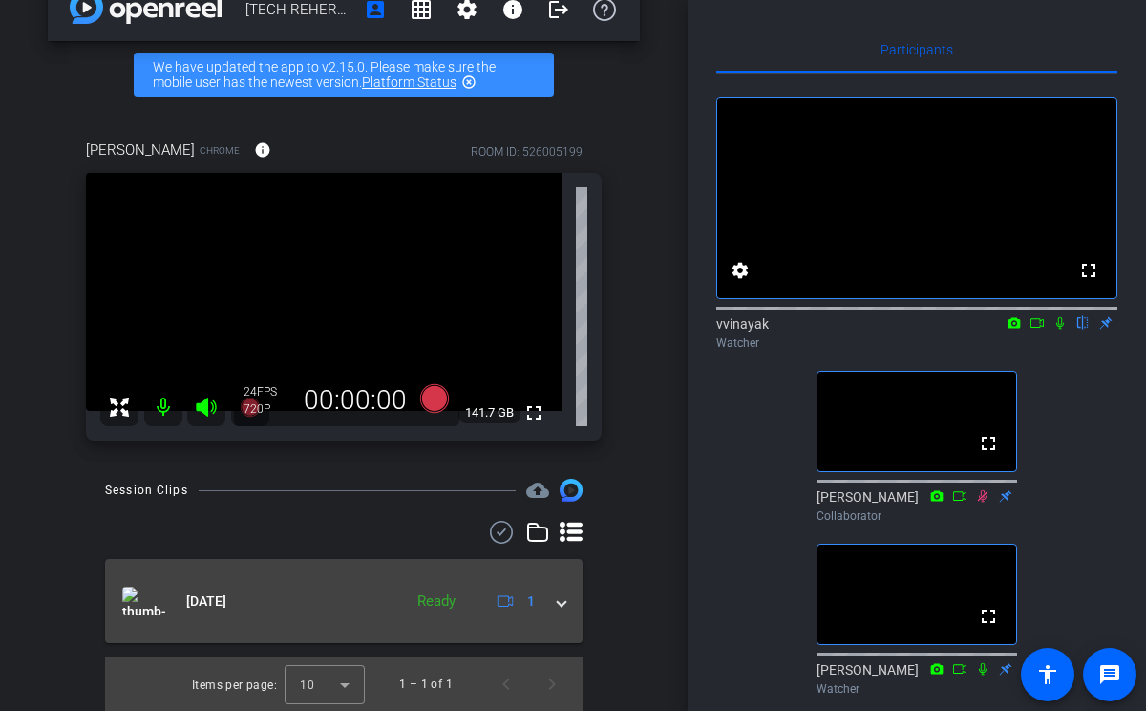
scroll to position [0, 0]
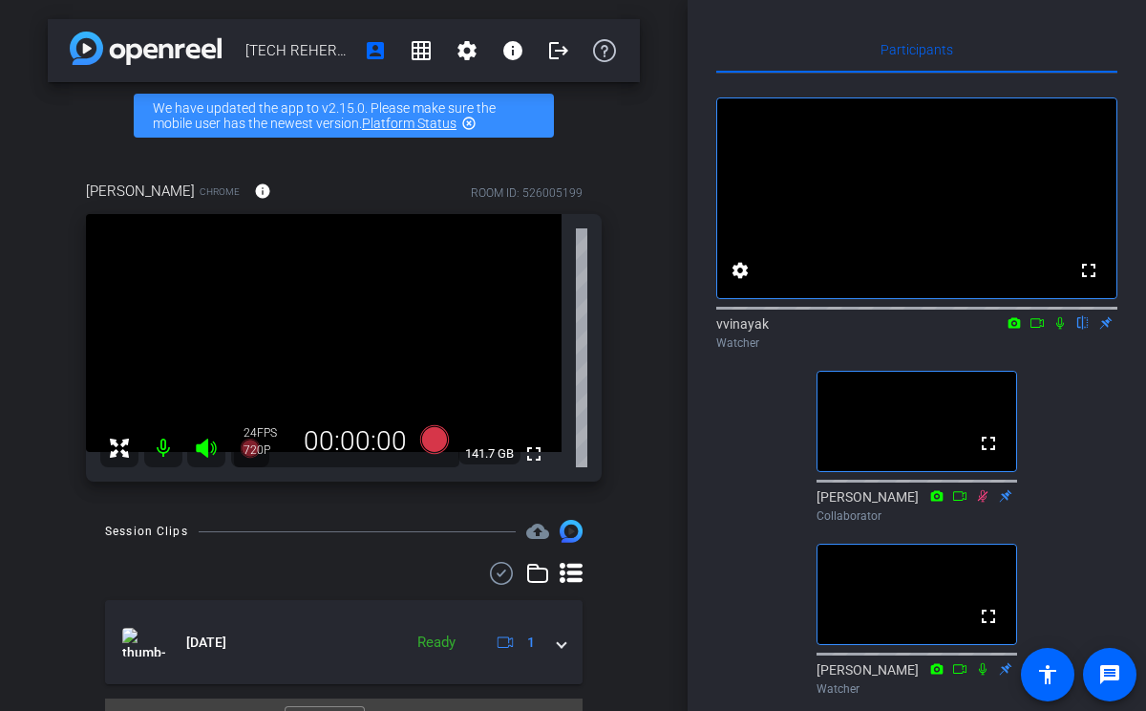
click at [1064, 329] on icon at bounding box center [1059, 322] width 15 height 13
